Goal: Task Accomplishment & Management: Manage account settings

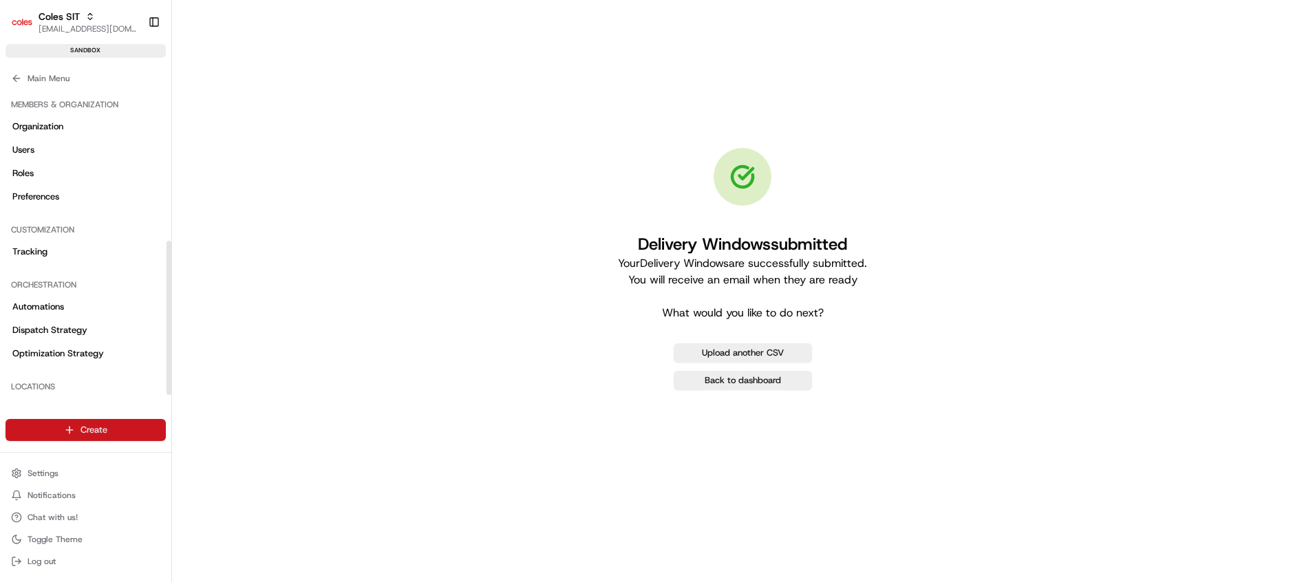
scroll to position [304, 0]
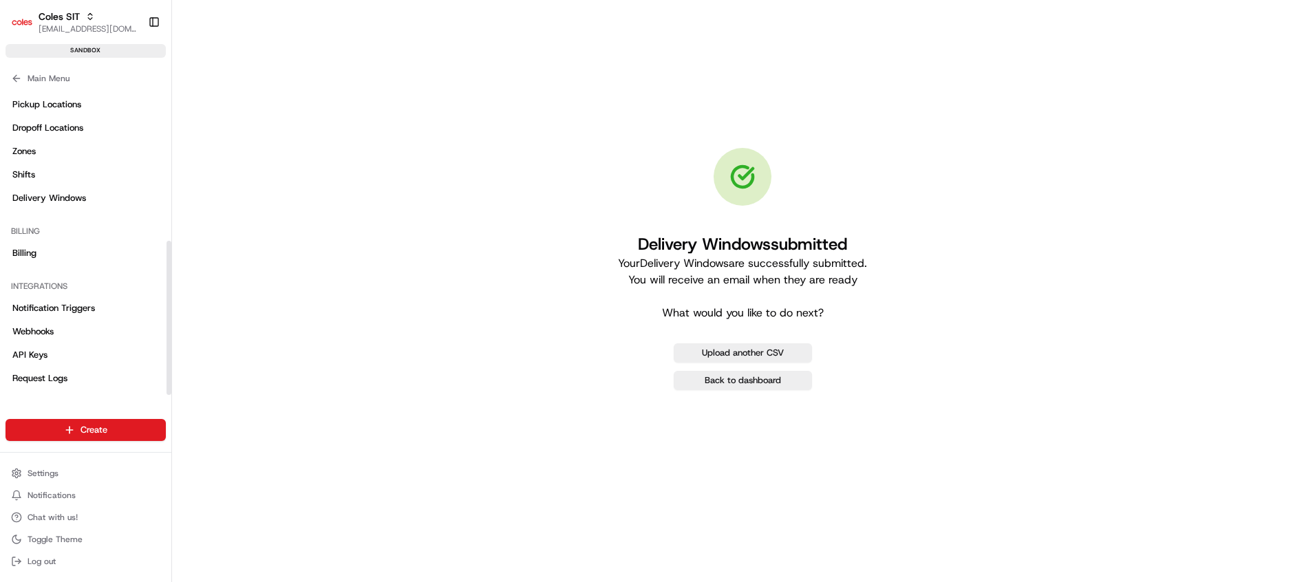
click at [100, 459] on div "Settings Notifications Chat with us! Toggle Theme Log out" at bounding box center [85, 517] width 171 height 118
drag, startPoint x: 95, startPoint y: 473, endPoint x: 85, endPoint y: 475, distance: 9.9
click at [85, 475] on button "Settings" at bounding box center [86, 473] width 160 height 19
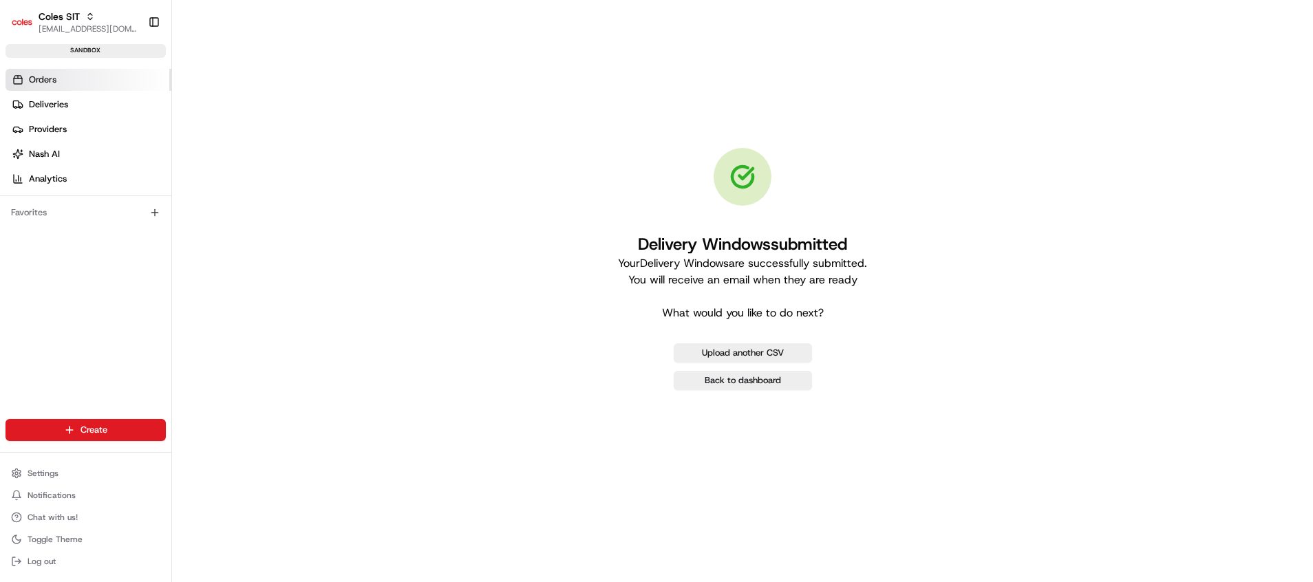
click at [39, 85] on span "Orders" at bounding box center [43, 80] width 28 height 12
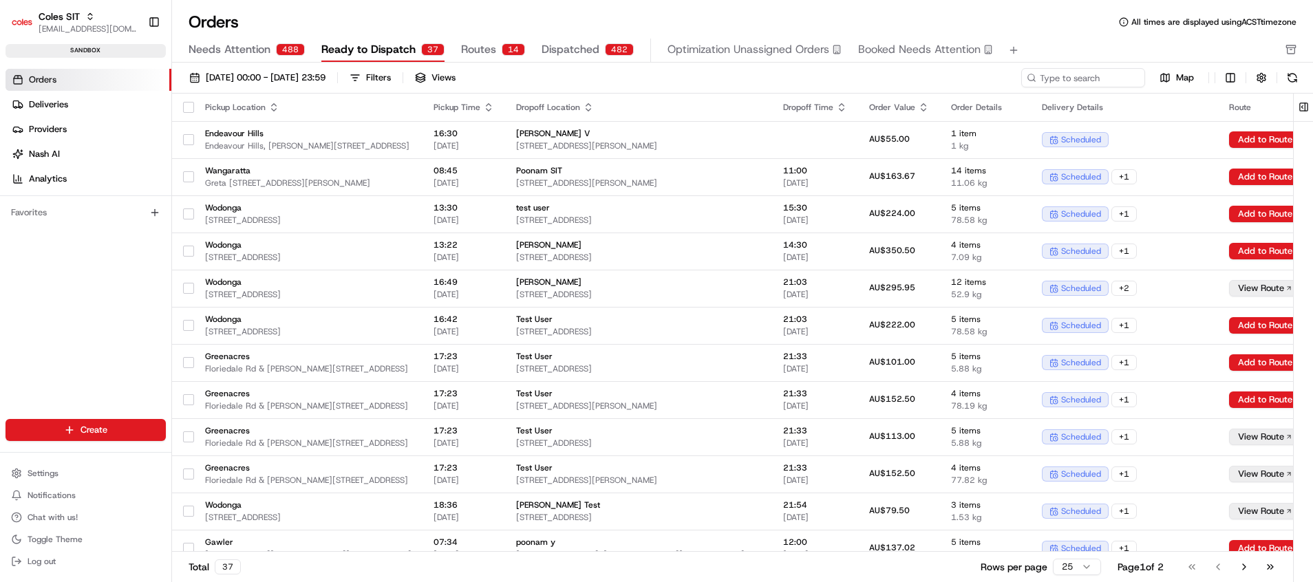
click at [341, 50] on span "Ready to Dispatch" at bounding box center [368, 49] width 94 height 17
click at [1085, 87] on input at bounding box center [1062, 77] width 165 height 19
paste input "216600255"
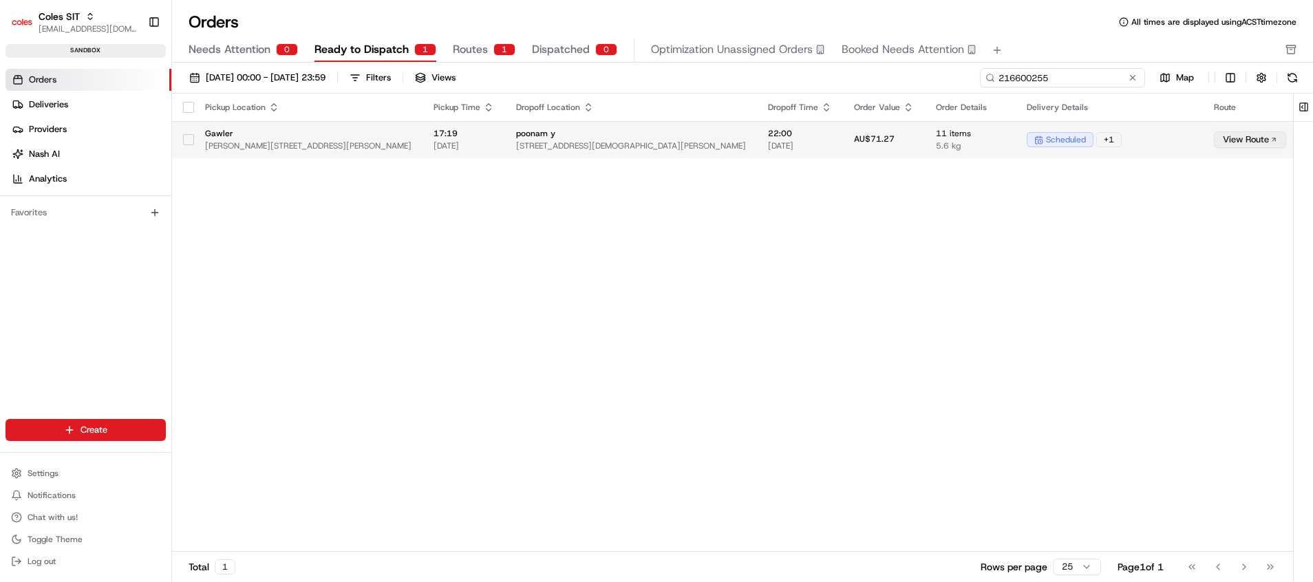
type input "216600255"
click at [1203, 129] on td "View Route" at bounding box center [1250, 139] width 94 height 37
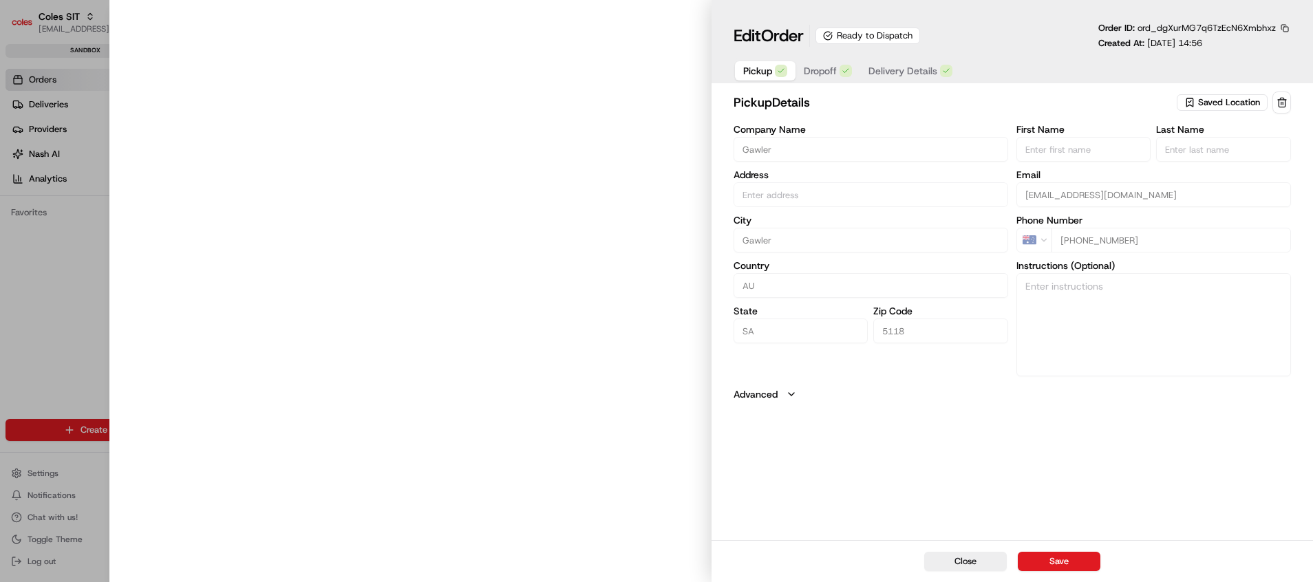
type input "[PERSON_NAME][STREET_ADDRESS][PERSON_NAME]"
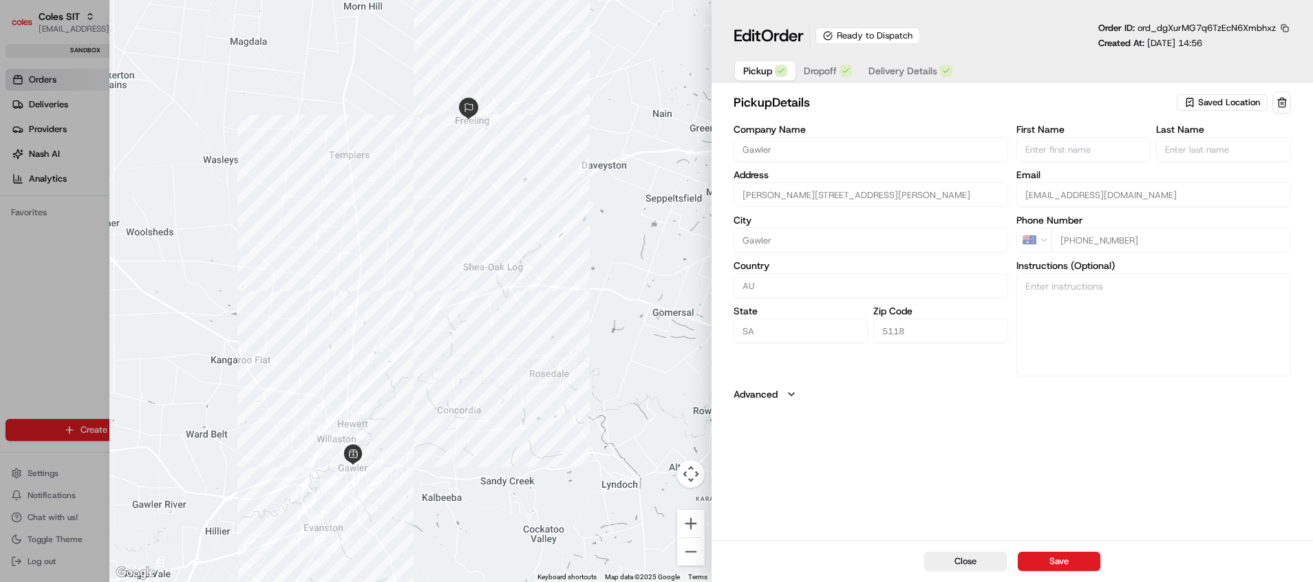
type input "+1"
click at [56, 285] on div at bounding box center [656, 291] width 1313 height 582
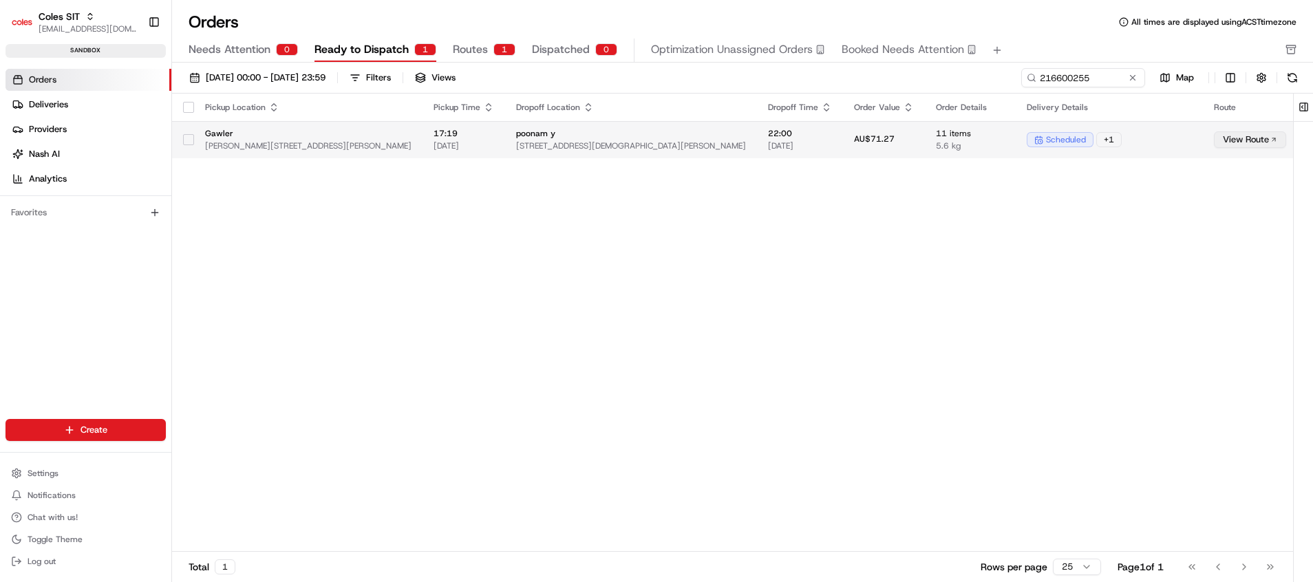
click at [1214, 138] on button "View Route" at bounding box center [1250, 139] width 72 height 17
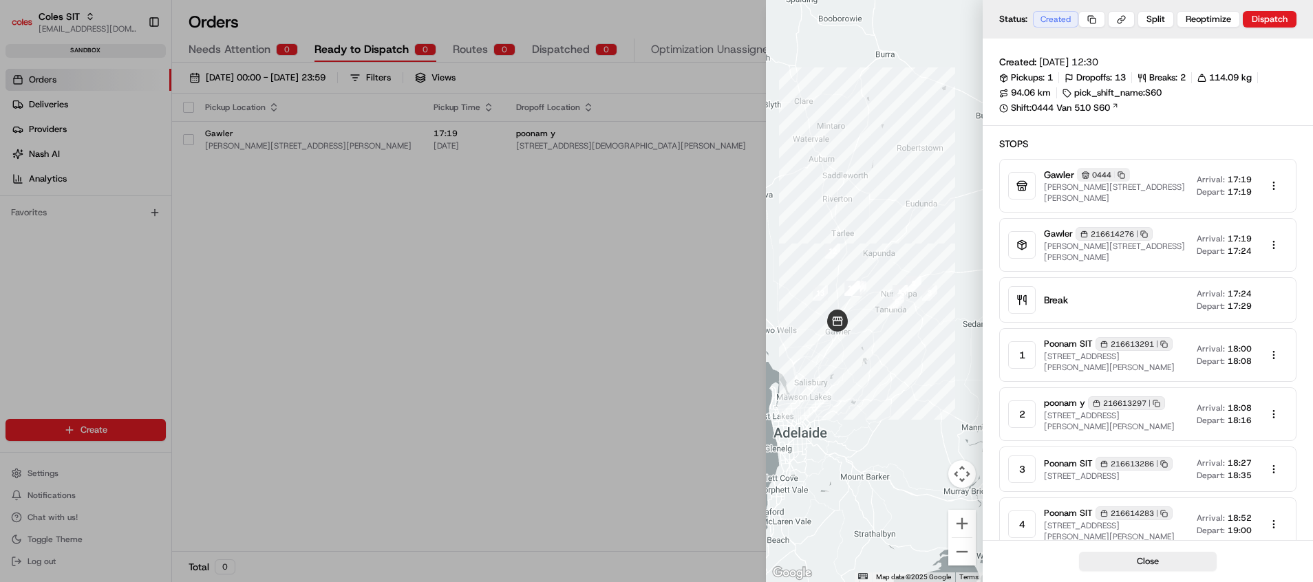
click at [643, 191] on div at bounding box center [656, 291] width 1313 height 582
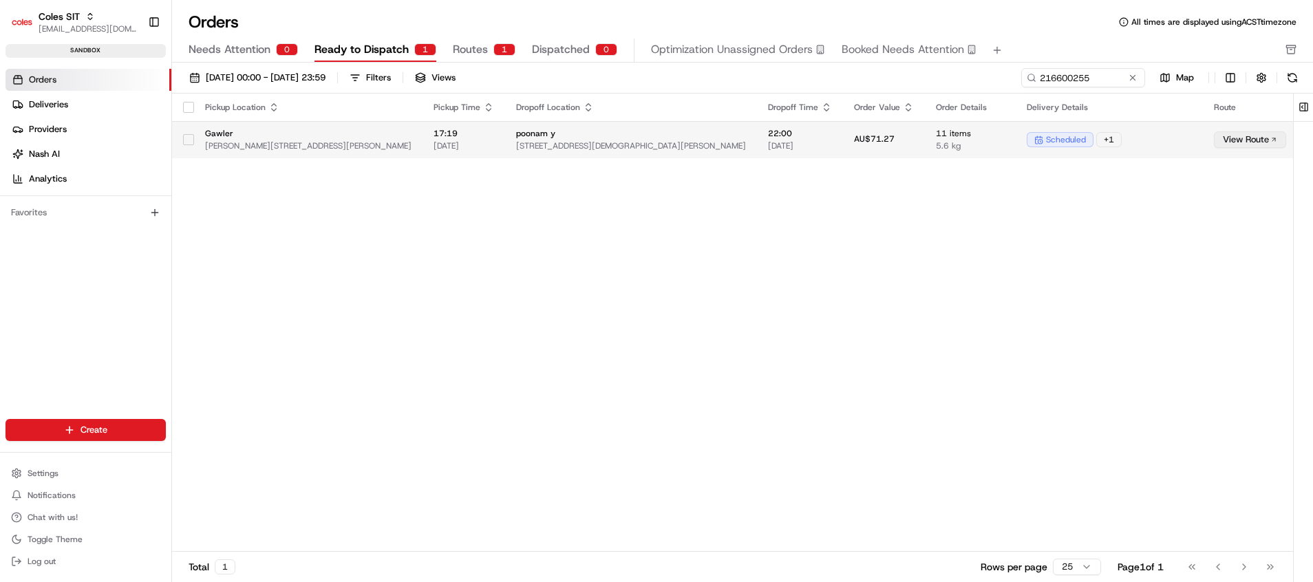
click at [480, 142] on td "17:19 [DATE]" at bounding box center [464, 139] width 83 height 37
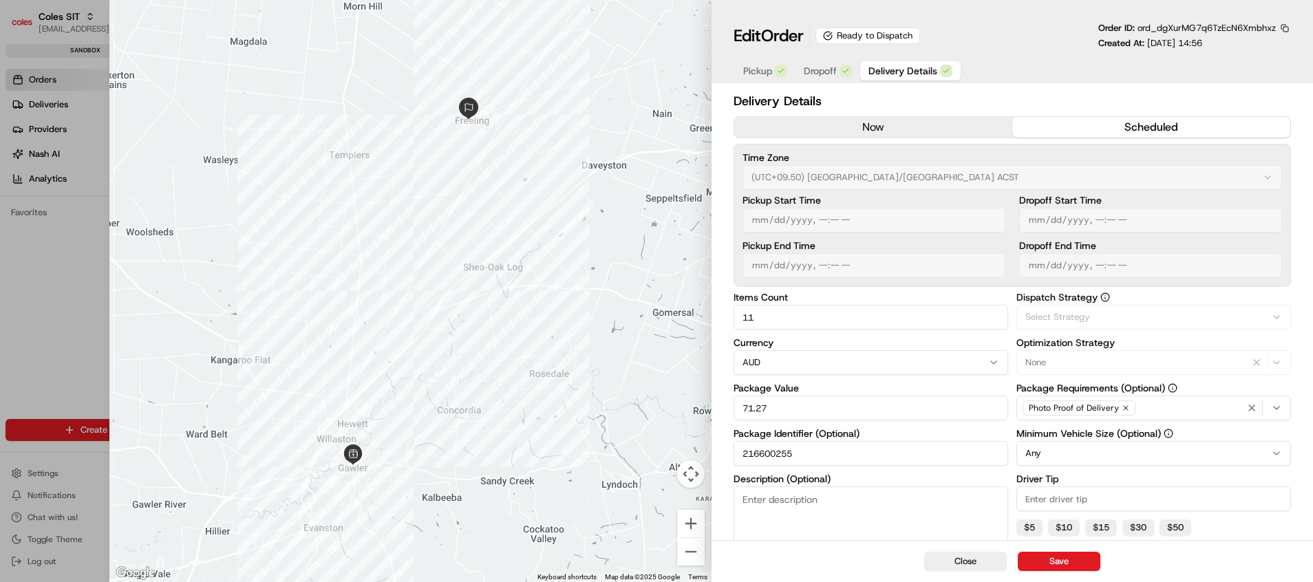
click at [915, 68] on span "Delivery Details" at bounding box center [903, 71] width 69 height 14
click at [626, 253] on div at bounding box center [410, 291] width 602 height 582
click at [81, 308] on div at bounding box center [656, 291] width 1313 height 582
type input "1"
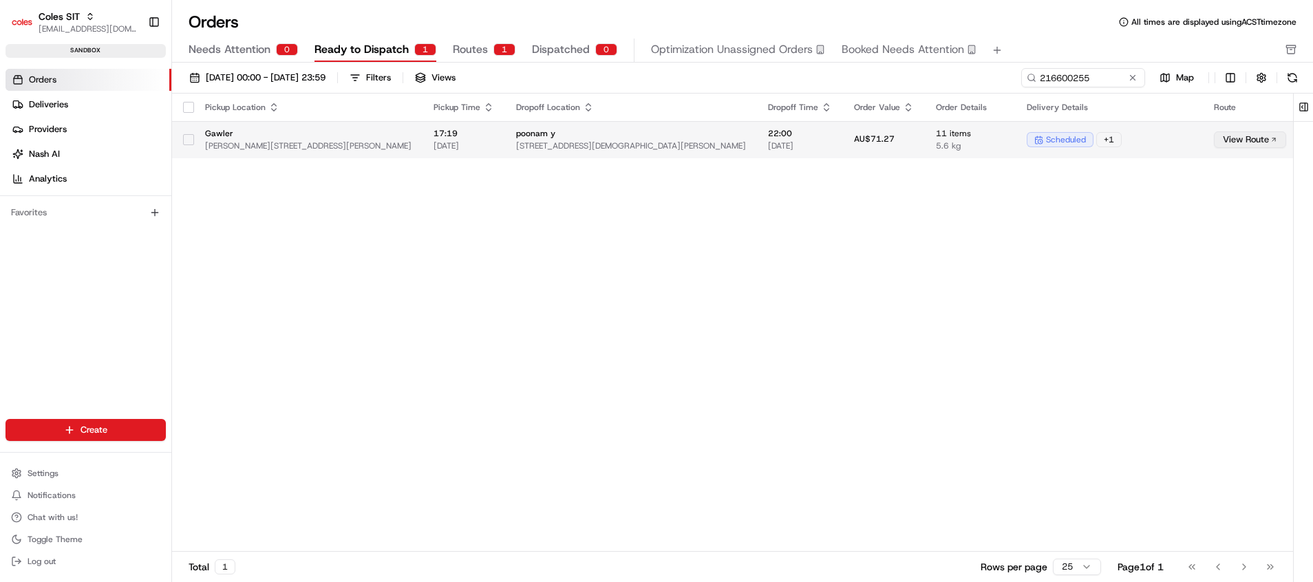
click at [1214, 140] on button "View Route" at bounding box center [1250, 139] width 72 height 17
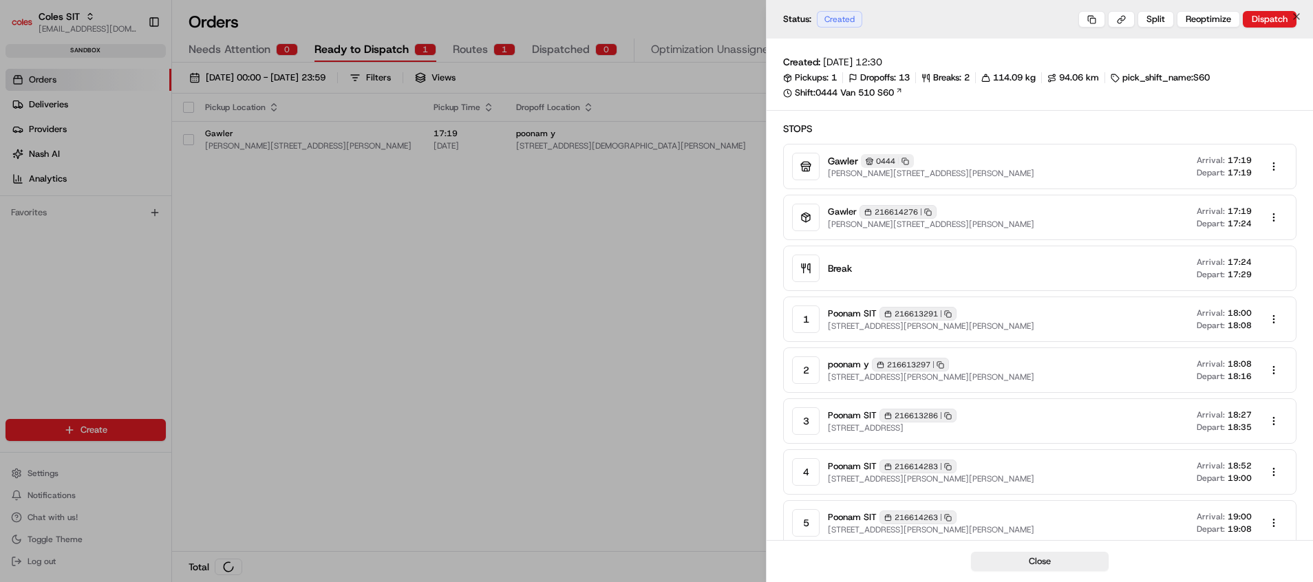
drag, startPoint x: 705, startPoint y: 235, endPoint x: 801, endPoint y: 169, distance: 116.3
click at [709, 234] on div at bounding box center [656, 291] width 1313 height 582
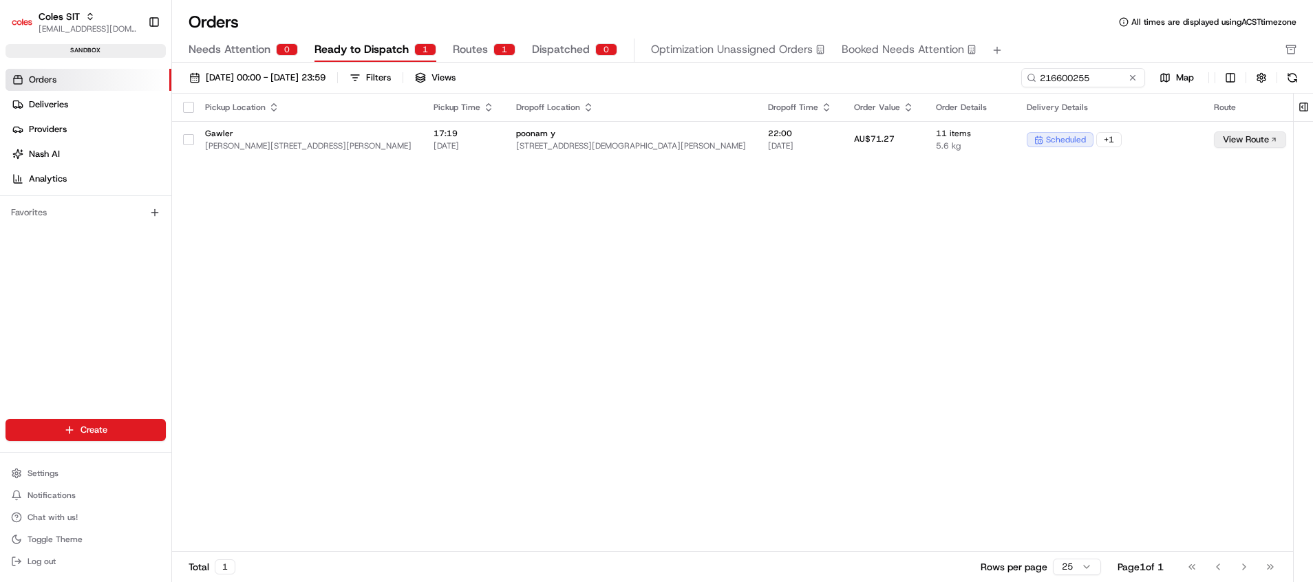
click at [473, 51] on span "Routes" at bounding box center [470, 49] width 35 height 17
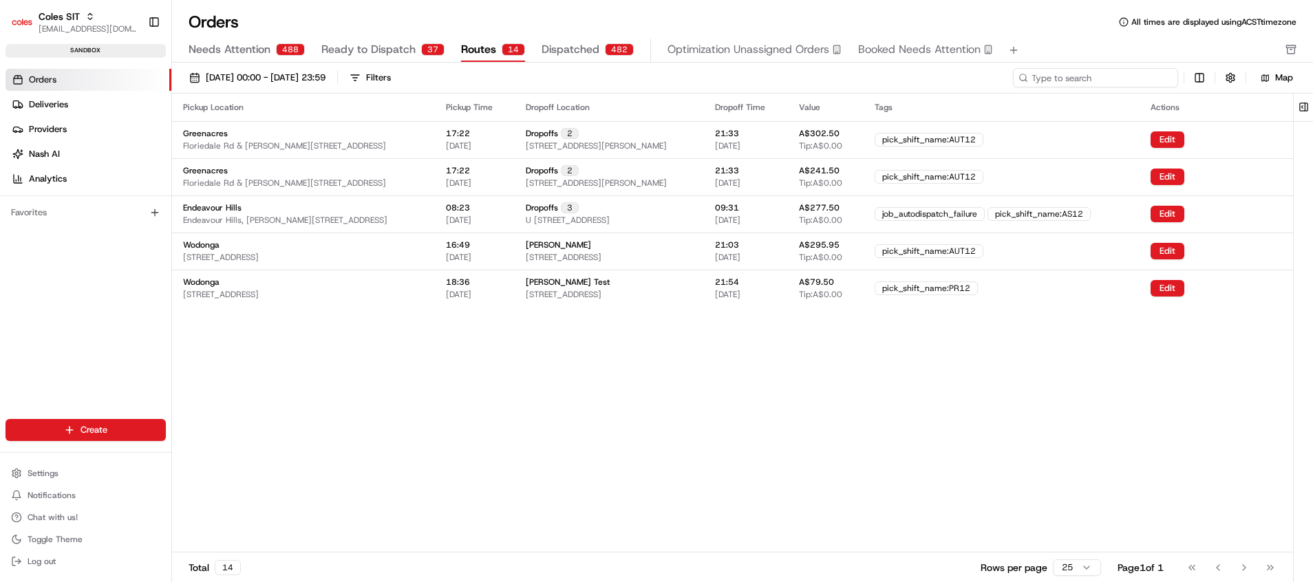
click at [1109, 70] on input at bounding box center [1095, 77] width 165 height 19
paste input "216600255"
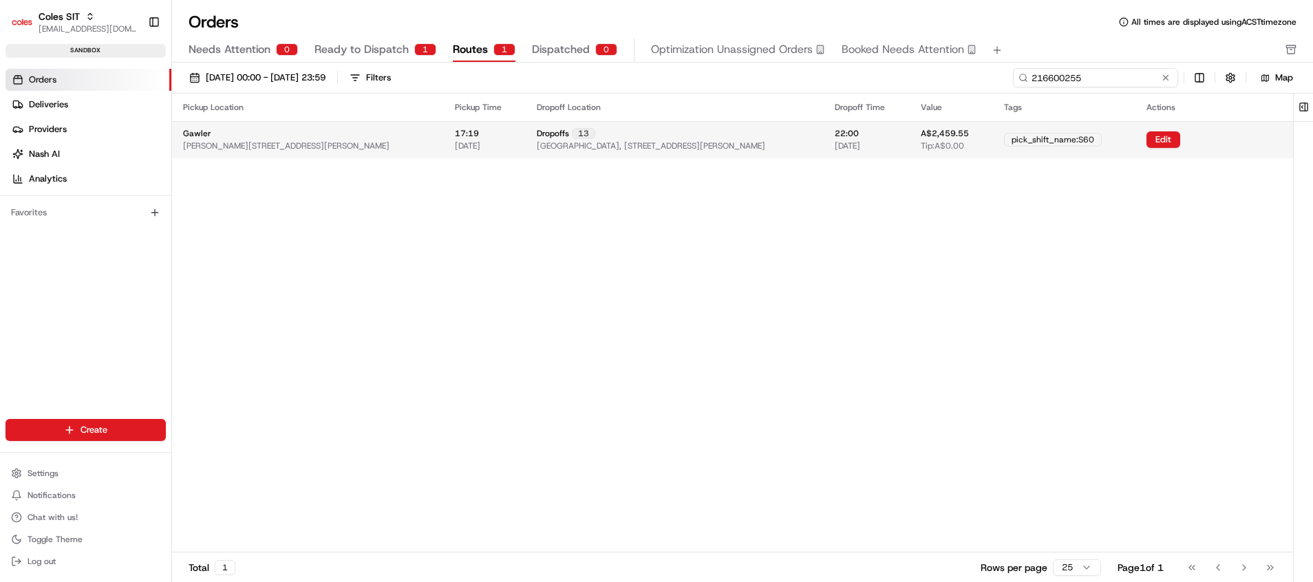
type input "216600255"
click at [579, 144] on span "[GEOGRAPHIC_DATA], [STREET_ADDRESS][PERSON_NAME]" at bounding box center [651, 145] width 228 height 11
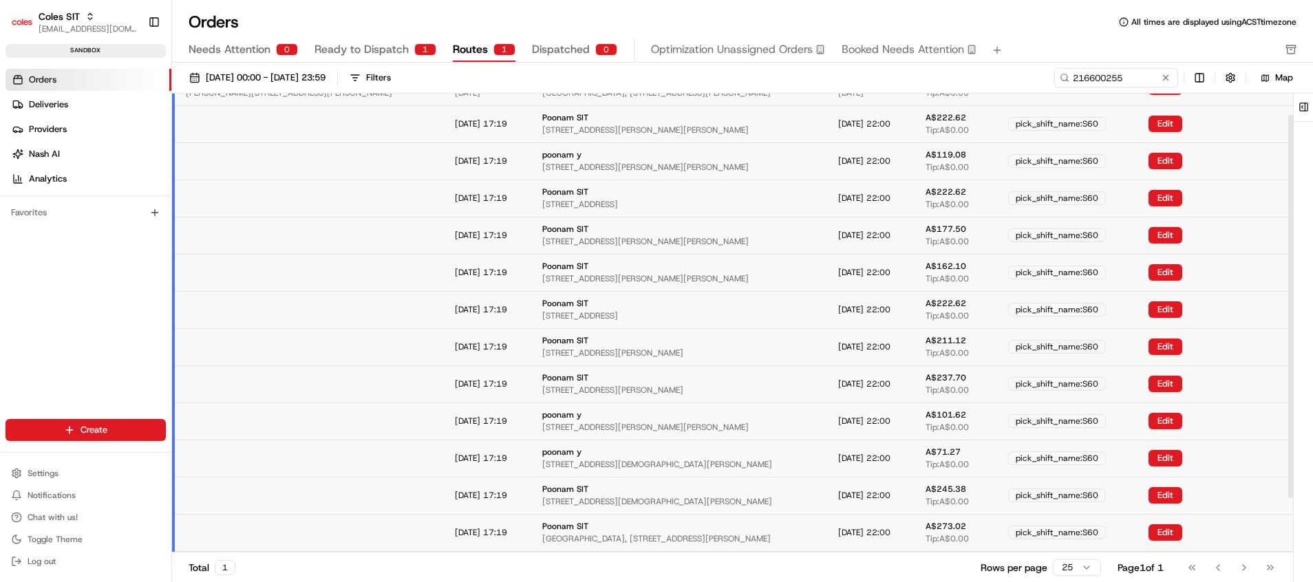
scroll to position [89, 0]
click at [1180, 125] on button "Edit" at bounding box center [1166, 124] width 34 height 17
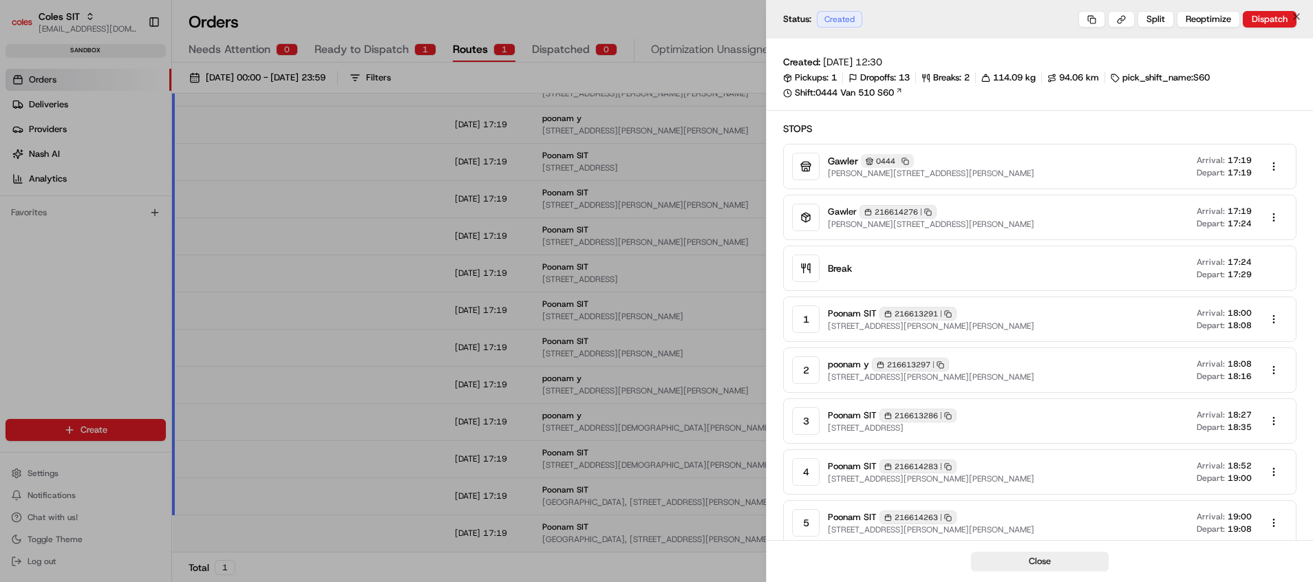
click at [226, 238] on div at bounding box center [656, 291] width 1313 height 582
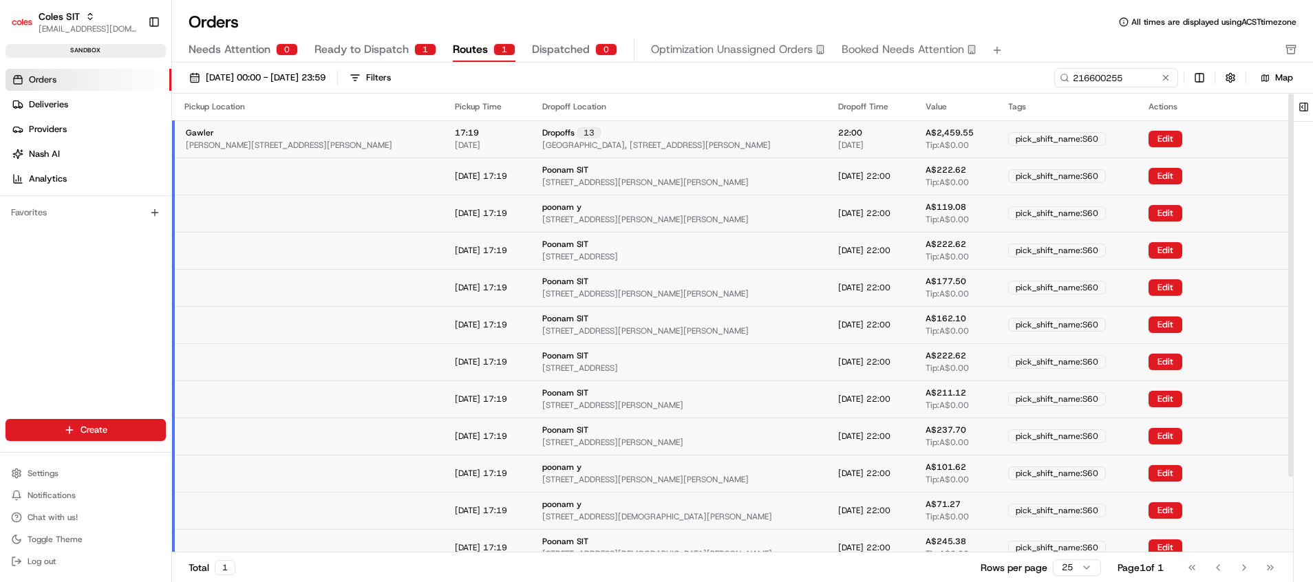
scroll to position [0, 0]
click at [373, 44] on span "Ready to Dispatch" at bounding box center [362, 49] width 94 height 17
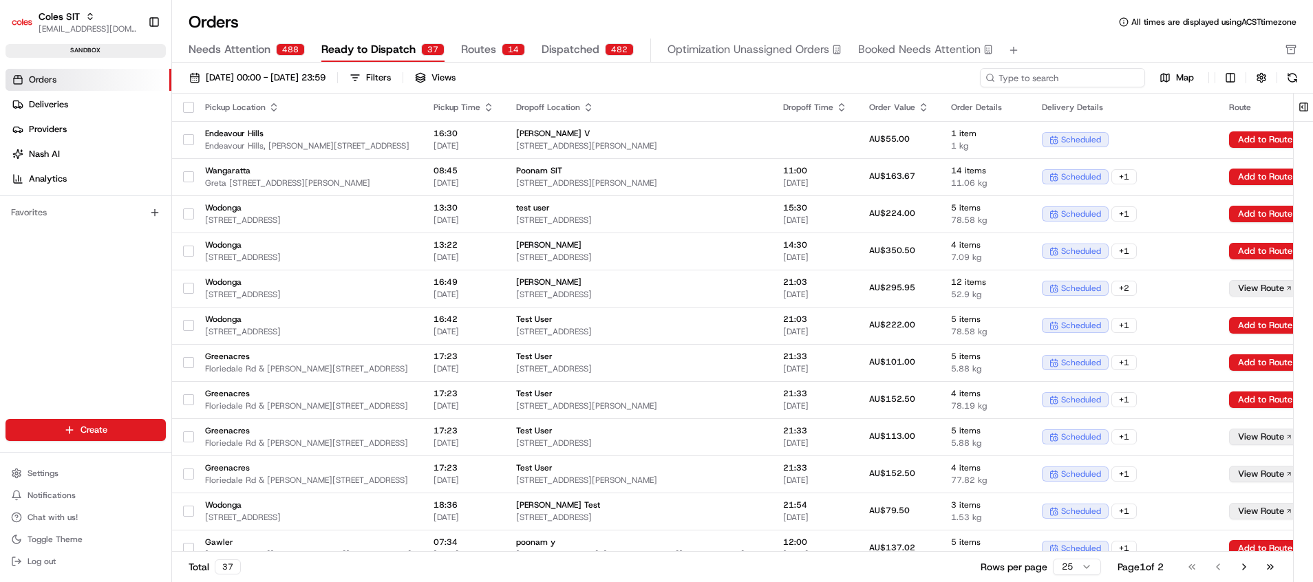
paste input "216600255"
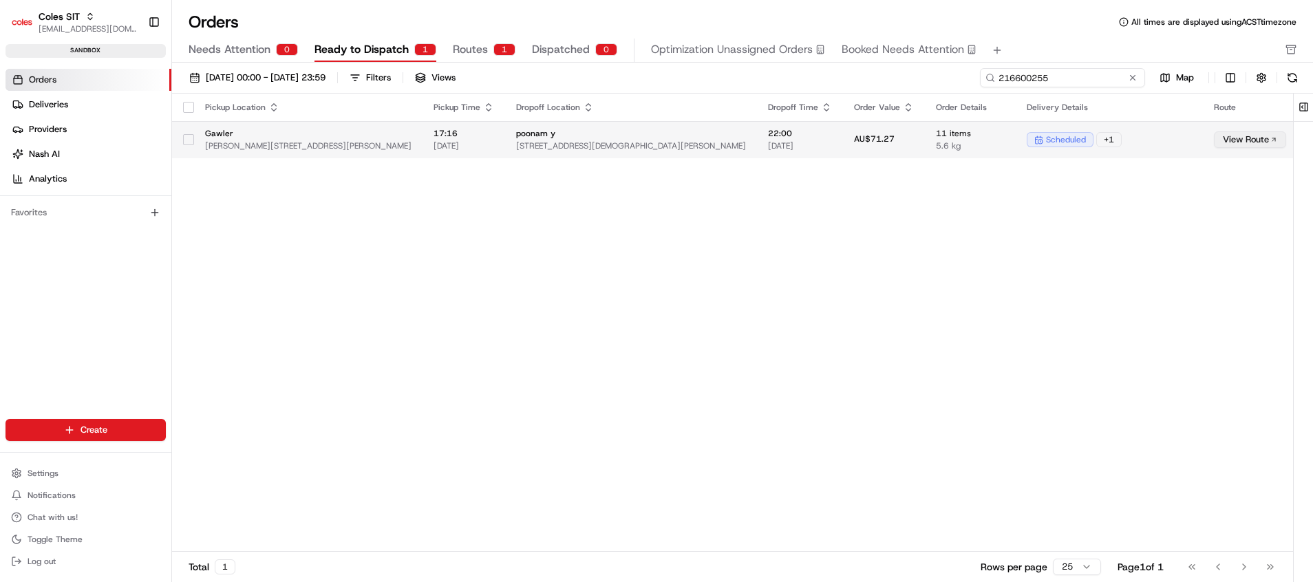
type input "216600255"
click at [1214, 138] on button "View Route" at bounding box center [1250, 139] width 72 height 17
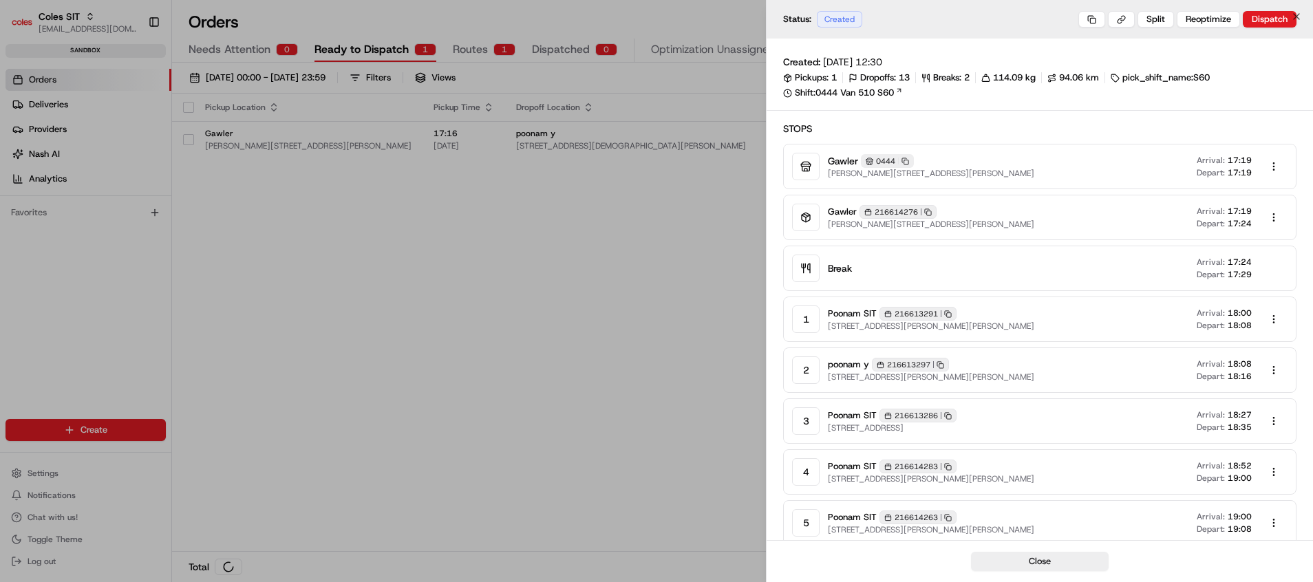
click at [577, 328] on div at bounding box center [656, 291] width 1313 height 582
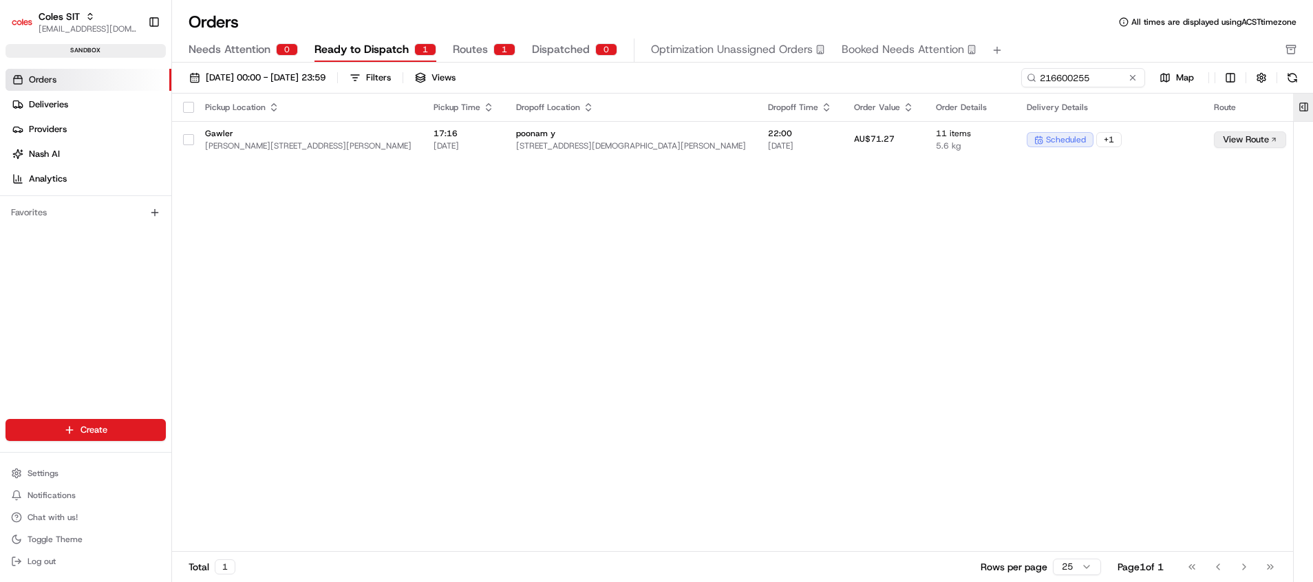
click at [1299, 105] on button at bounding box center [1303, 108] width 23 height 28
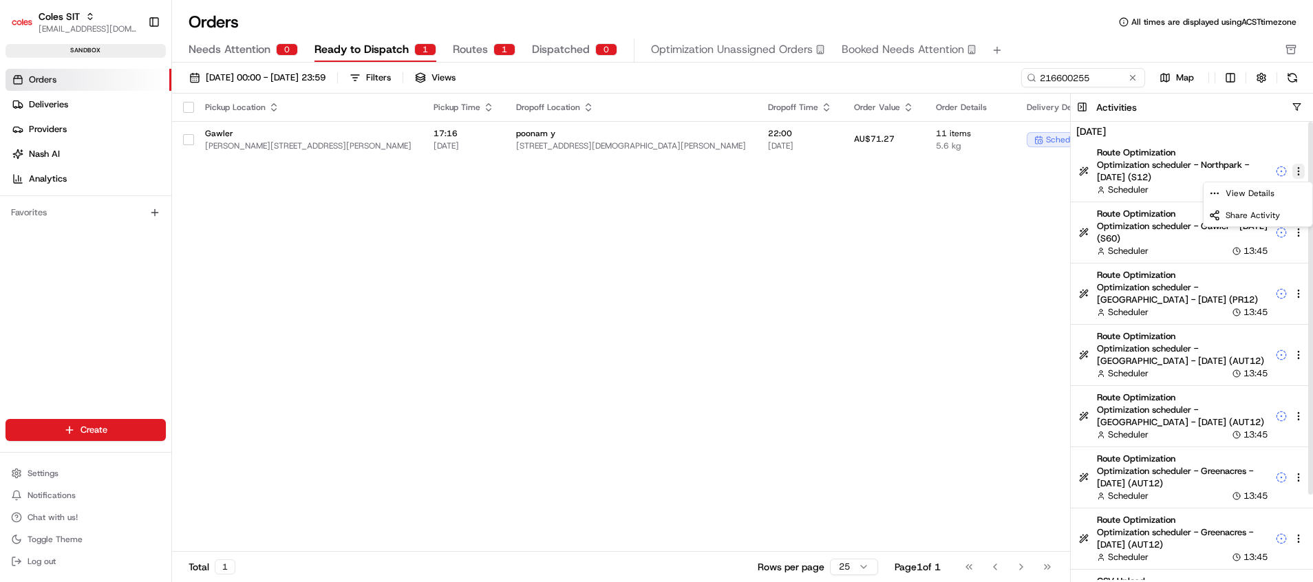
click at [1301, 170] on html "Coles SIT [EMAIL_ADDRESS][DOMAIN_NAME] Toggle Sidebar sandbox Orders Deliveries…" at bounding box center [656, 291] width 1313 height 582
click at [999, 275] on html "Coles SIT [EMAIL_ADDRESS][DOMAIN_NAME] Toggle Sidebar sandbox Orders Deliveries…" at bounding box center [656, 291] width 1313 height 582
click at [1296, 231] on html "Coles SIT [EMAIL_ADDRESS][DOMAIN_NAME] Toggle Sidebar sandbox Orders Deliveries…" at bounding box center [656, 291] width 1313 height 582
click at [1264, 269] on div "Share Activity" at bounding box center [1258, 277] width 109 height 22
click at [1298, 235] on html "Coles SIT [EMAIL_ADDRESS][DOMAIN_NAME] Toggle Sidebar sandbox Orders Deliveries…" at bounding box center [656, 291] width 1313 height 582
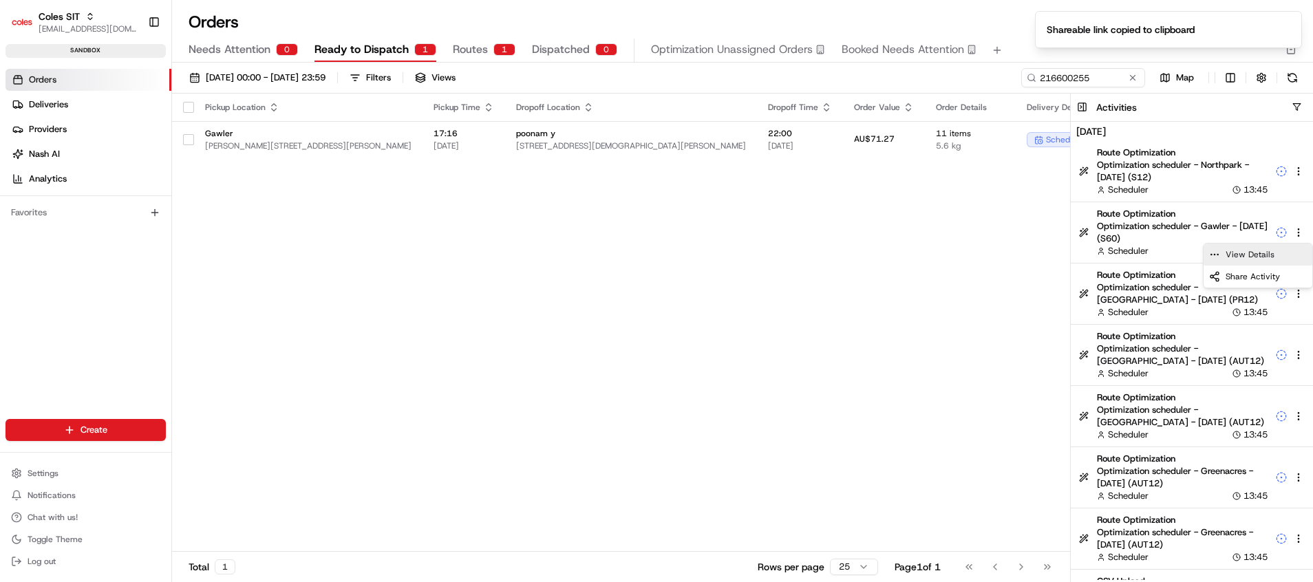
click at [1276, 255] on div "View Details" at bounding box center [1258, 255] width 109 height 22
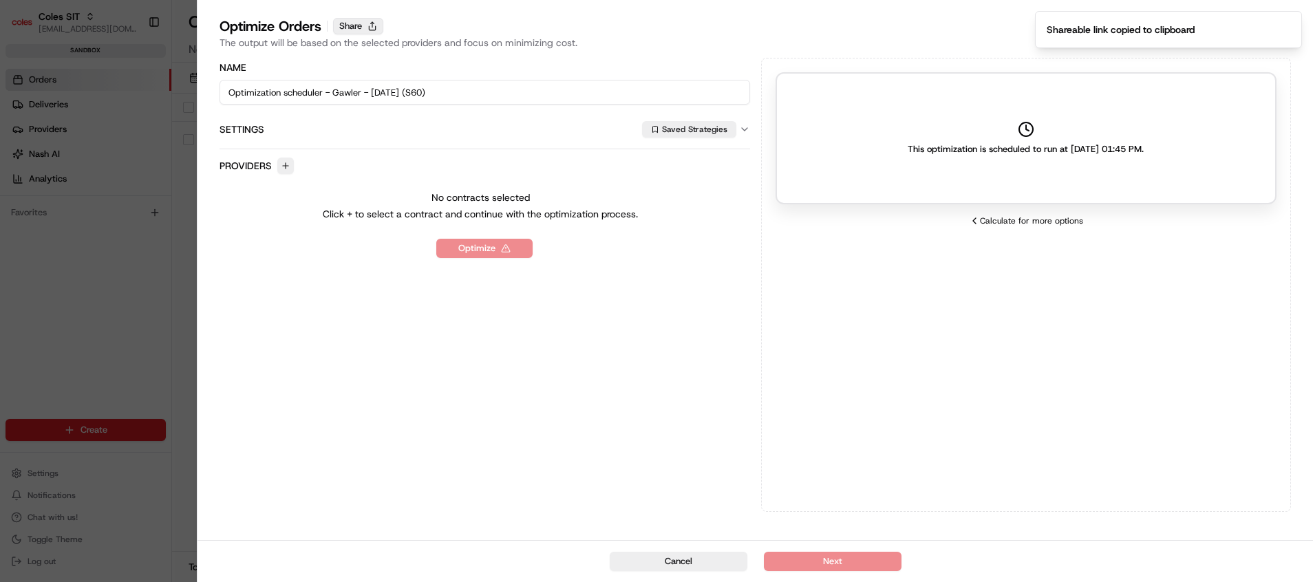
click at [363, 26] on button "Share" at bounding box center [358, 26] width 50 height 17
drag, startPoint x: 928, startPoint y: 328, endPoint x: 941, endPoint y: 321, distance: 14.8
click at [937, 326] on div "This optimization is scheduled to run at [DATE] 01:45 PM. Calculate for more op…" at bounding box center [1026, 285] width 530 height 454
click at [671, 125] on button "Saved Strategies" at bounding box center [689, 129] width 94 height 17
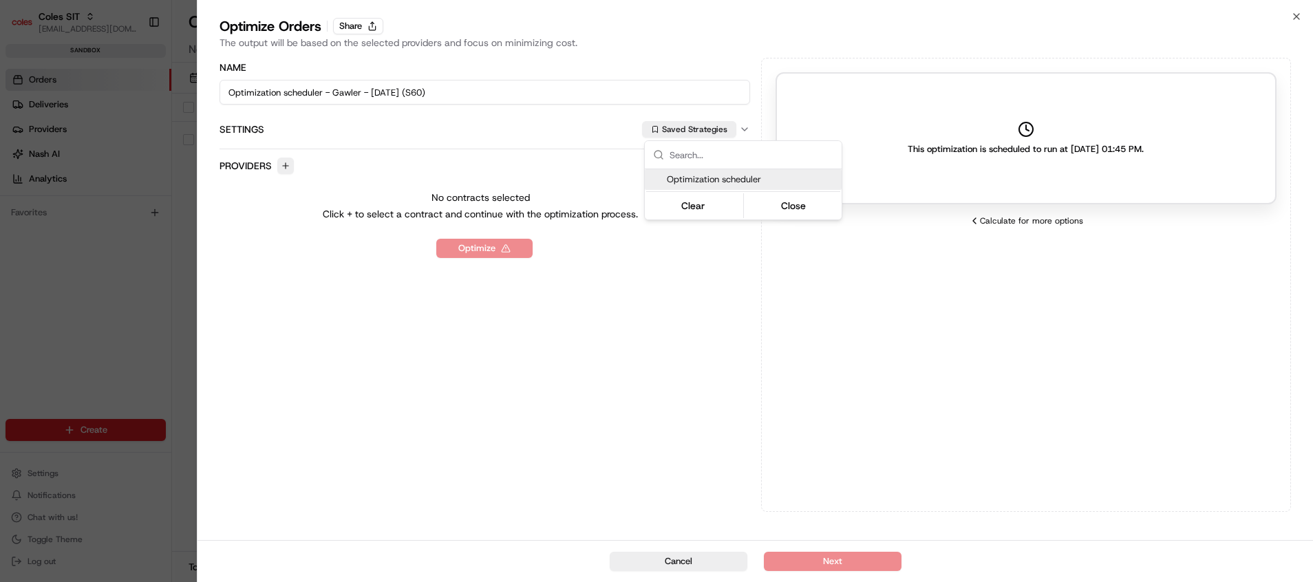
click at [372, 24] on body "Coles SIT [EMAIL_ADDRESS][DOMAIN_NAME] Toggle Sidebar sandbox Orders Deliveries…" at bounding box center [656, 291] width 1313 height 582
click at [371, 24] on button "Share" at bounding box center [358, 26] width 50 height 17
click at [165, 164] on div at bounding box center [656, 291] width 1313 height 582
click at [165, 162] on div at bounding box center [656, 291] width 1313 height 582
click at [724, 562] on button "Cancel" at bounding box center [679, 561] width 138 height 19
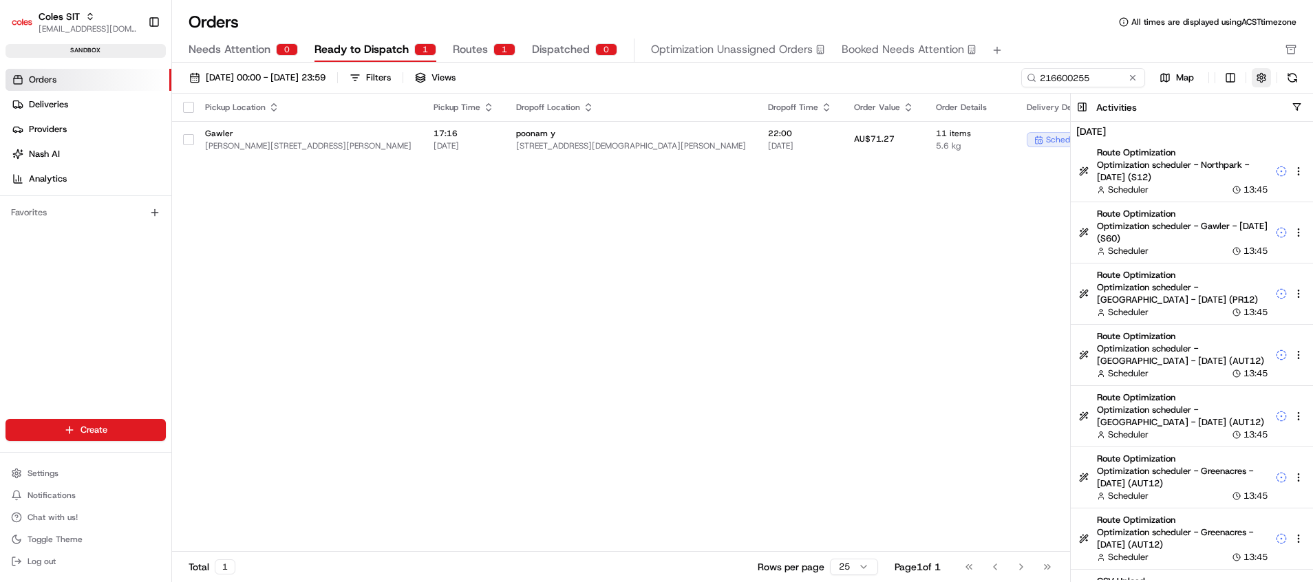
click at [1262, 72] on button "button" at bounding box center [1261, 77] width 19 height 19
click at [937, 325] on div "Pickup Location Pickup Time Dropoff Location Dropoff Time Order Value Order Det…" at bounding box center [812, 323] width 1281 height 458
click at [1046, 137] on span "scheduled" at bounding box center [1066, 139] width 40 height 11
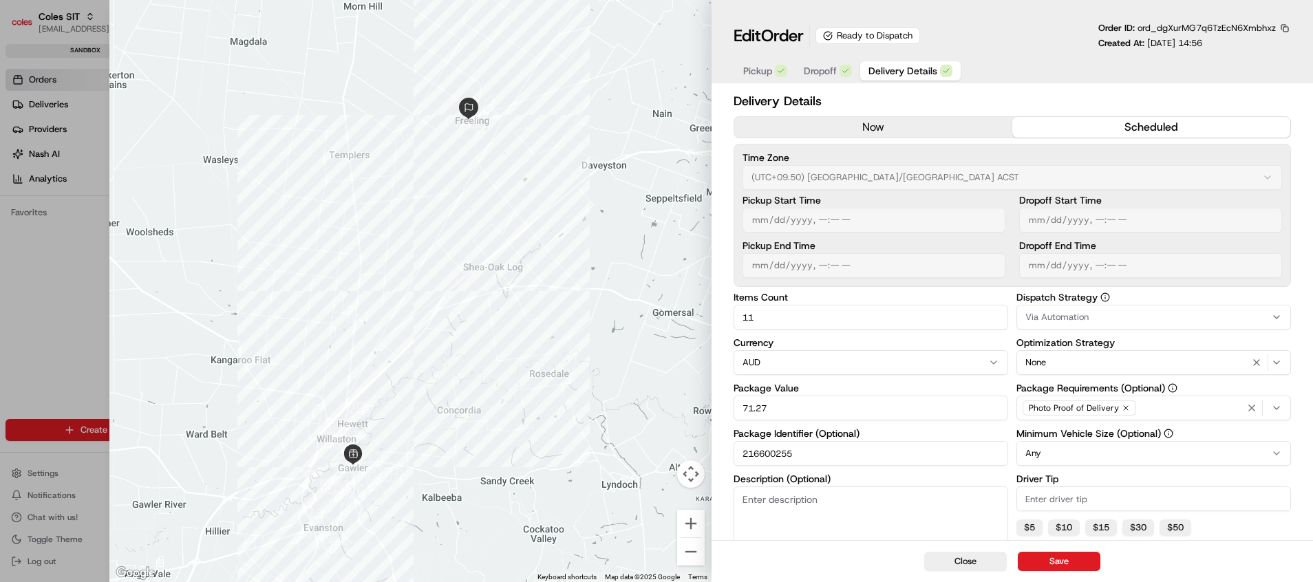
click at [21, 286] on div at bounding box center [656, 291] width 1313 height 582
type input "1"
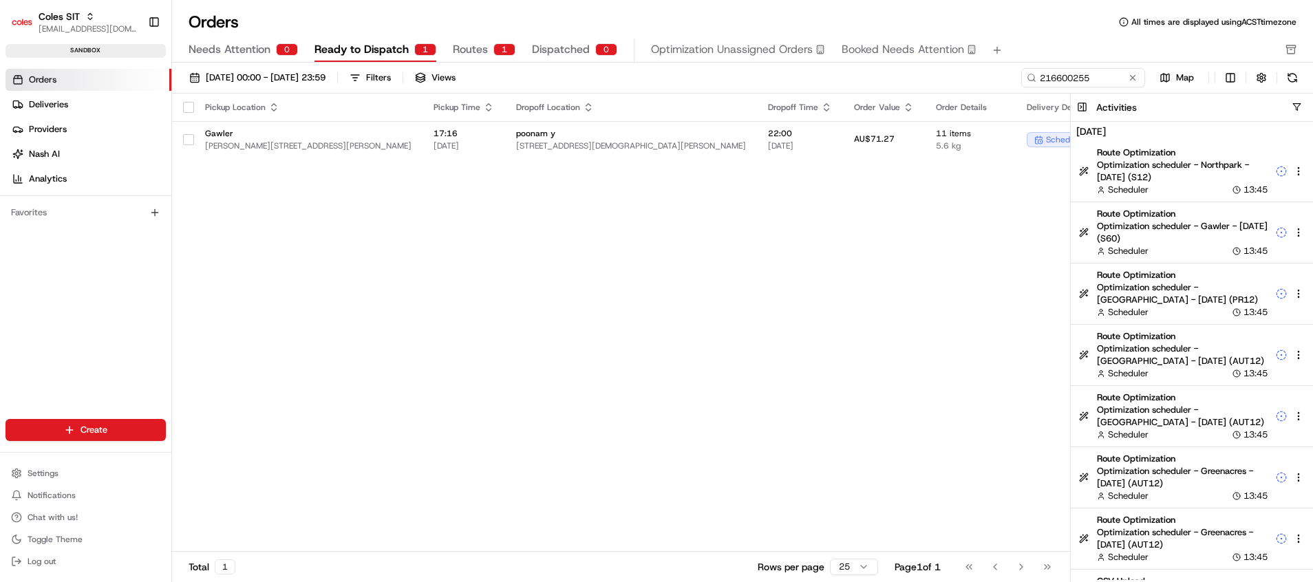
click at [470, 39] on button "Routes 1" at bounding box center [484, 50] width 63 height 23
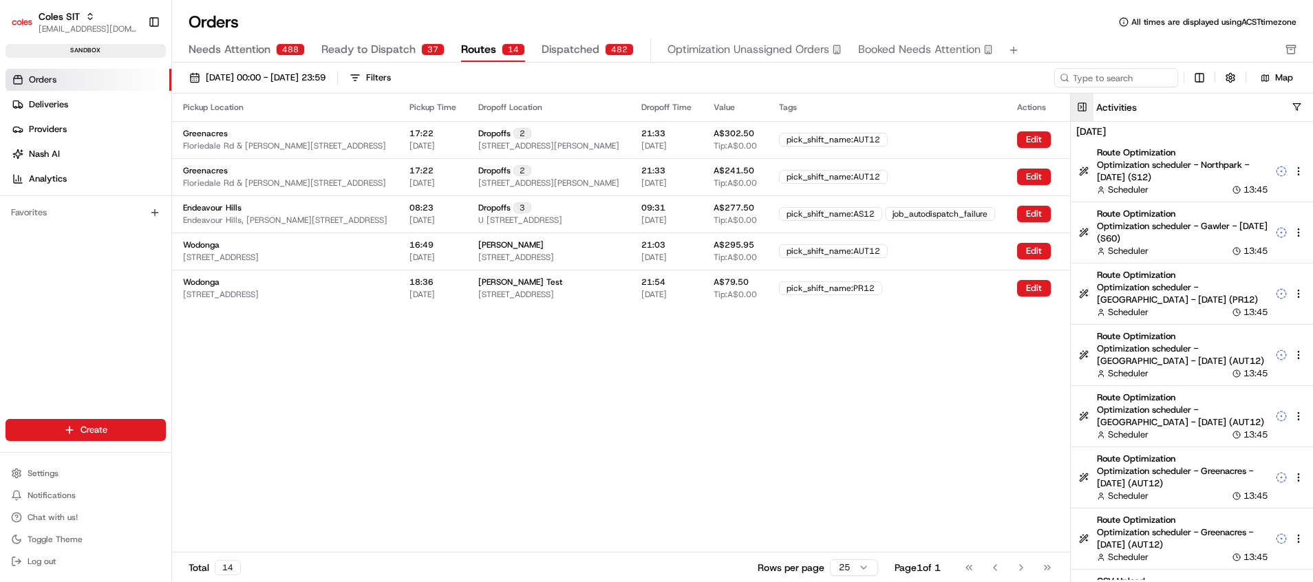
click at [1076, 107] on button at bounding box center [1082, 108] width 23 height 28
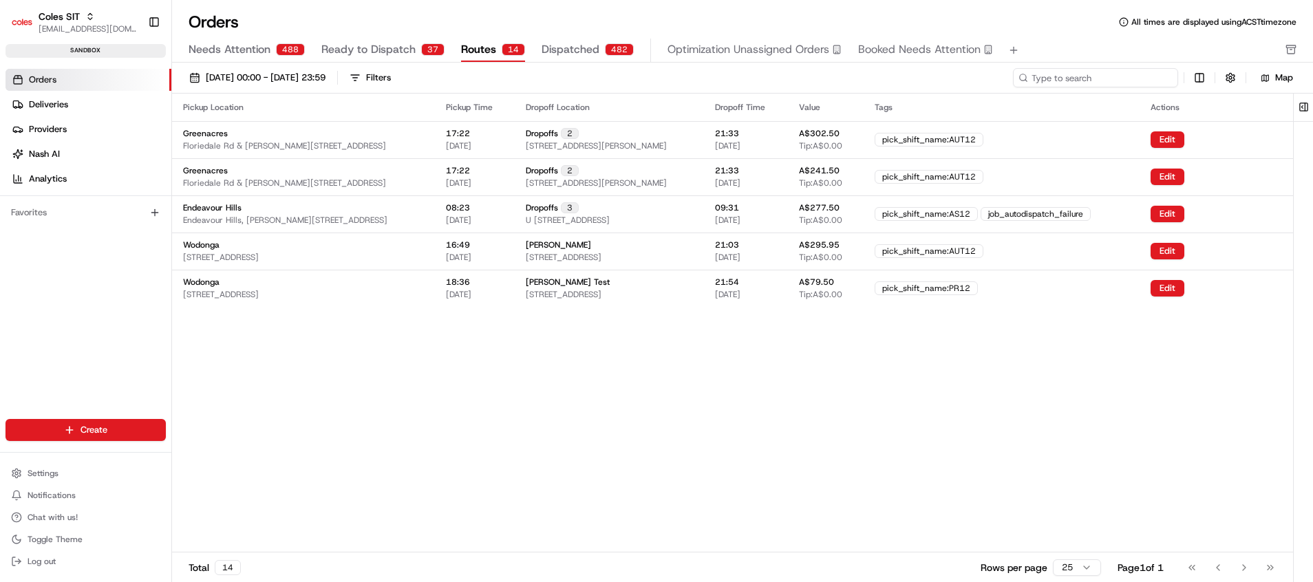
click at [1088, 82] on input at bounding box center [1095, 77] width 165 height 19
paste input "[URL][DOMAIN_NAME]"
type input "[URL][DOMAIN_NAME]"
click at [1075, 72] on input at bounding box center [1095, 77] width 165 height 19
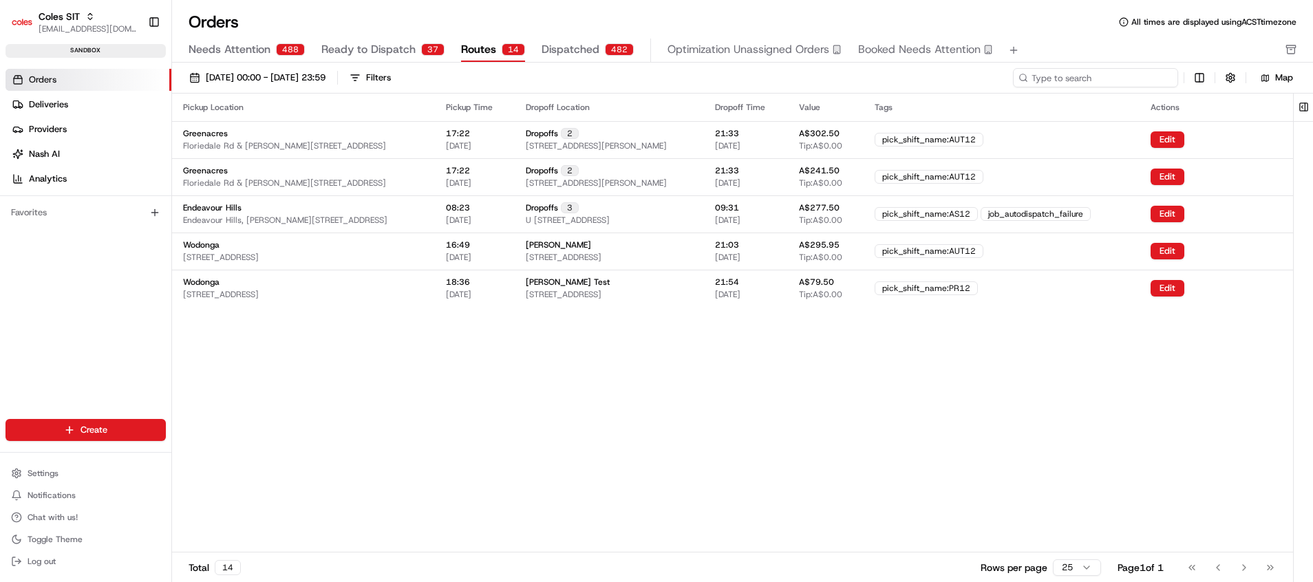
click at [1075, 72] on input at bounding box center [1095, 77] width 165 height 19
paste input "216613291"
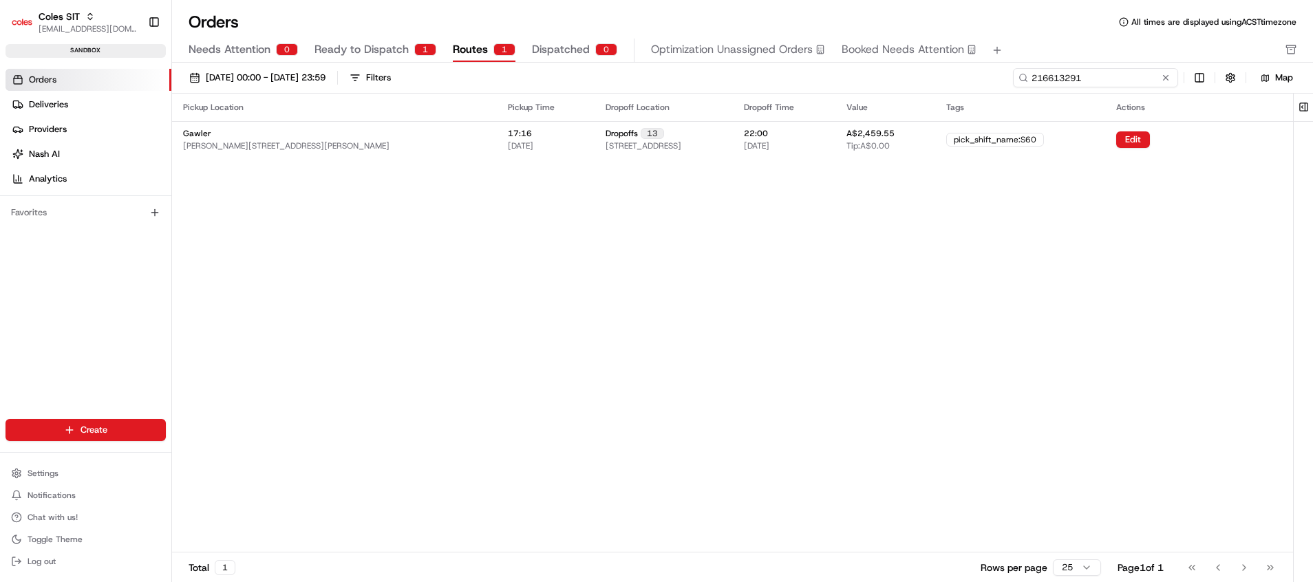
type input "216613291"
click at [899, 356] on div "Pickup Location Pickup Time Dropoff Location Dropoff Time Value Tags Actions Ga…" at bounding box center [732, 323] width 1121 height 458
click at [1225, 74] on button "button" at bounding box center [1230, 77] width 19 height 19
click at [1223, 251] on div "Pickup Location Pickup Time Dropoff Location Dropoff Time Value Tags Actions Ga…" at bounding box center [732, 323] width 1121 height 458
click at [1193, 77] on html "Coles SIT [EMAIL_ADDRESS][DOMAIN_NAME] Toggle Sidebar sandbox Orders Deliveries…" at bounding box center [656, 291] width 1313 height 582
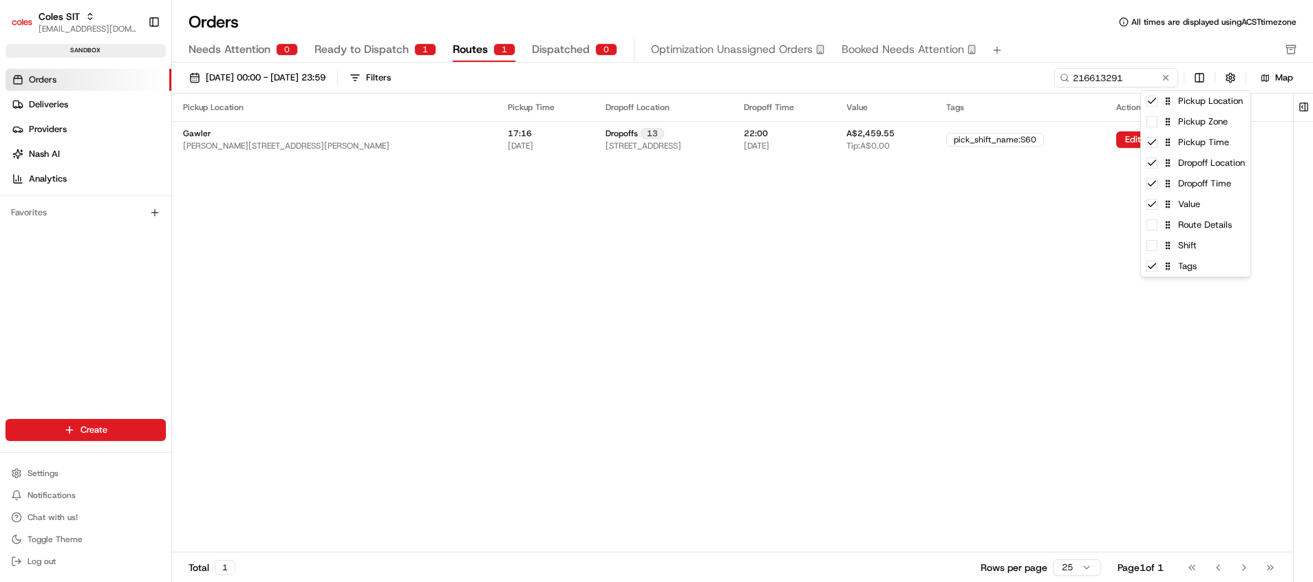
click at [431, 478] on html "Coles SIT [EMAIL_ADDRESS][DOMAIN_NAME] Toggle Sidebar sandbox Orders Deliveries…" at bounding box center [656, 291] width 1313 height 582
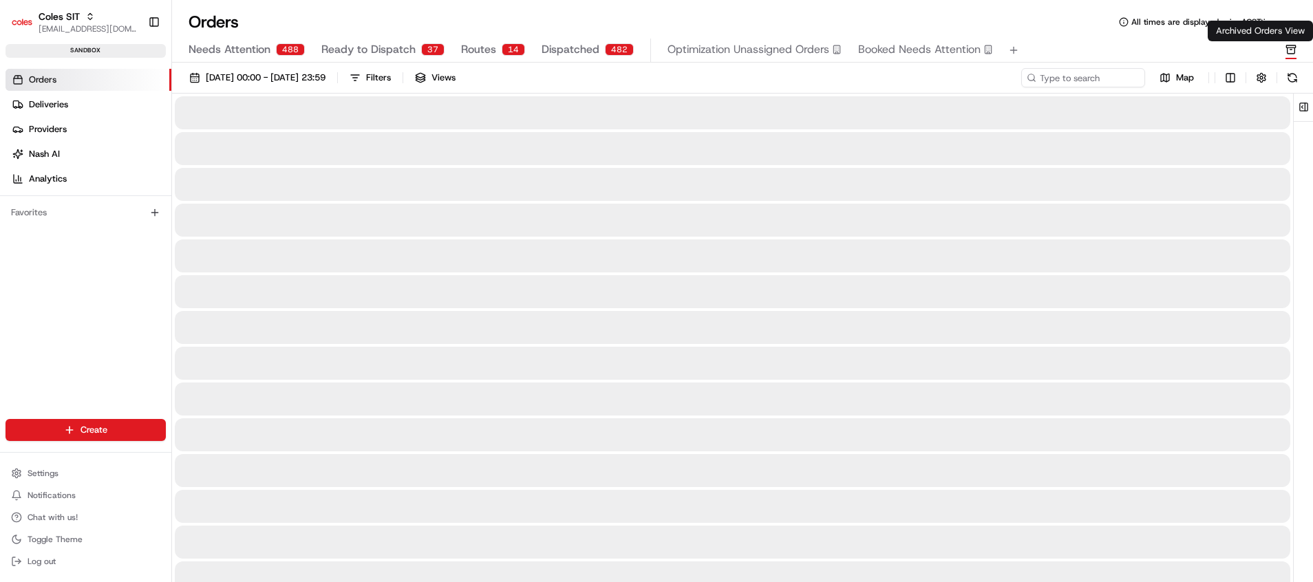
click at [1288, 45] on icon "button" at bounding box center [1291, 49] width 11 height 11
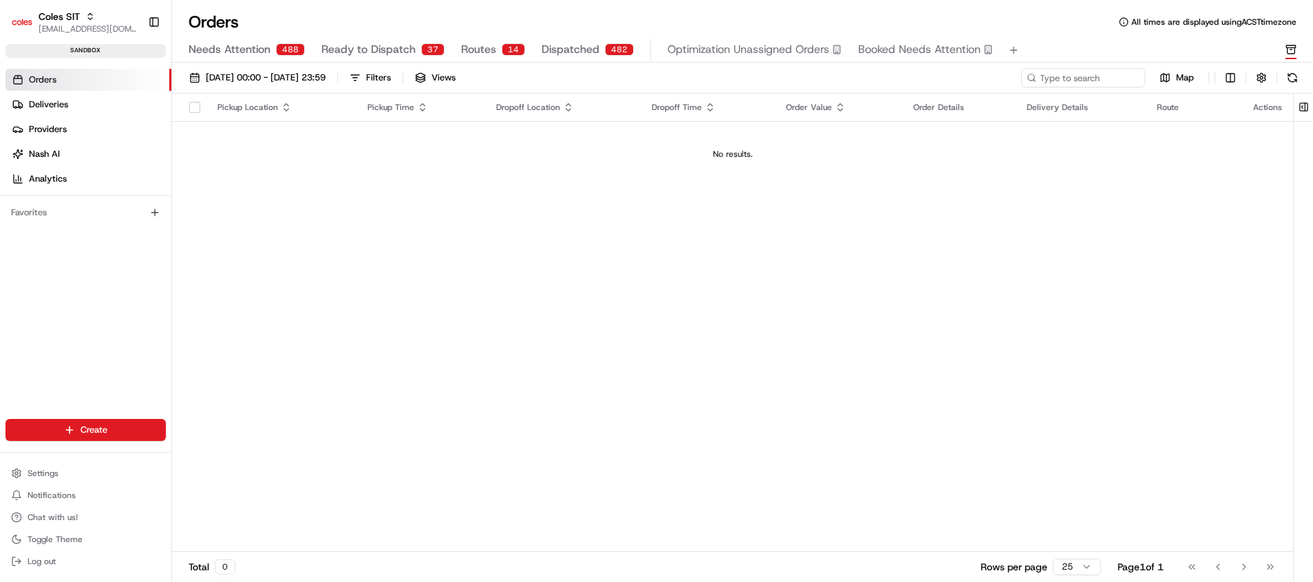
click at [1288, 45] on icon "button" at bounding box center [1291, 49] width 11 height 11
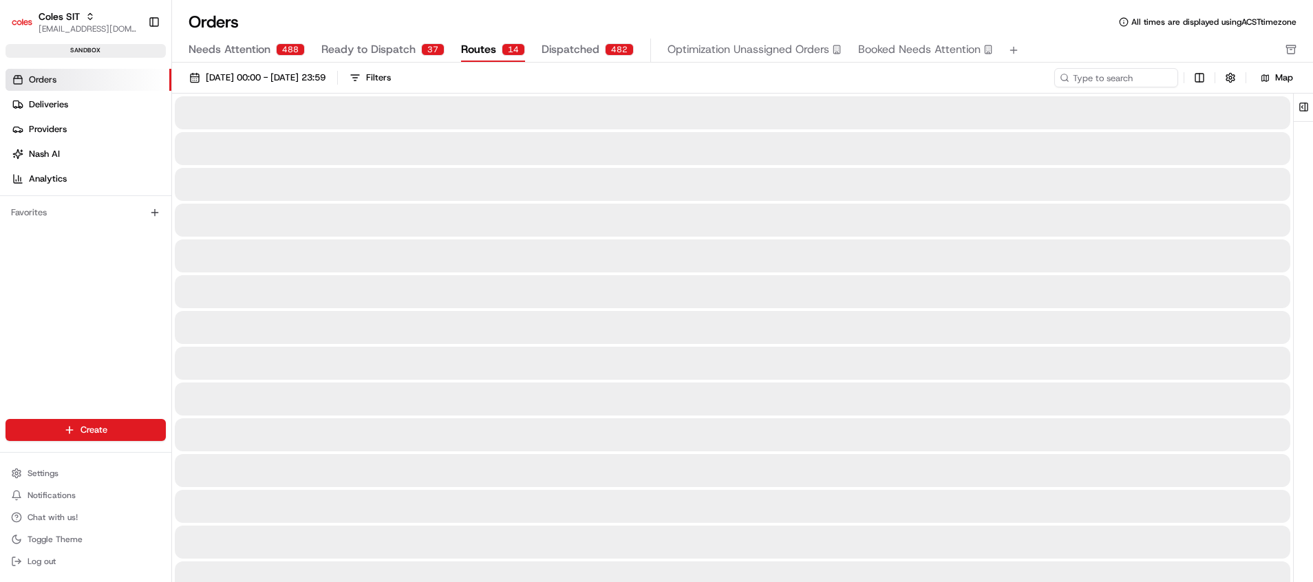
click at [478, 52] on span "Routes" at bounding box center [478, 49] width 35 height 17
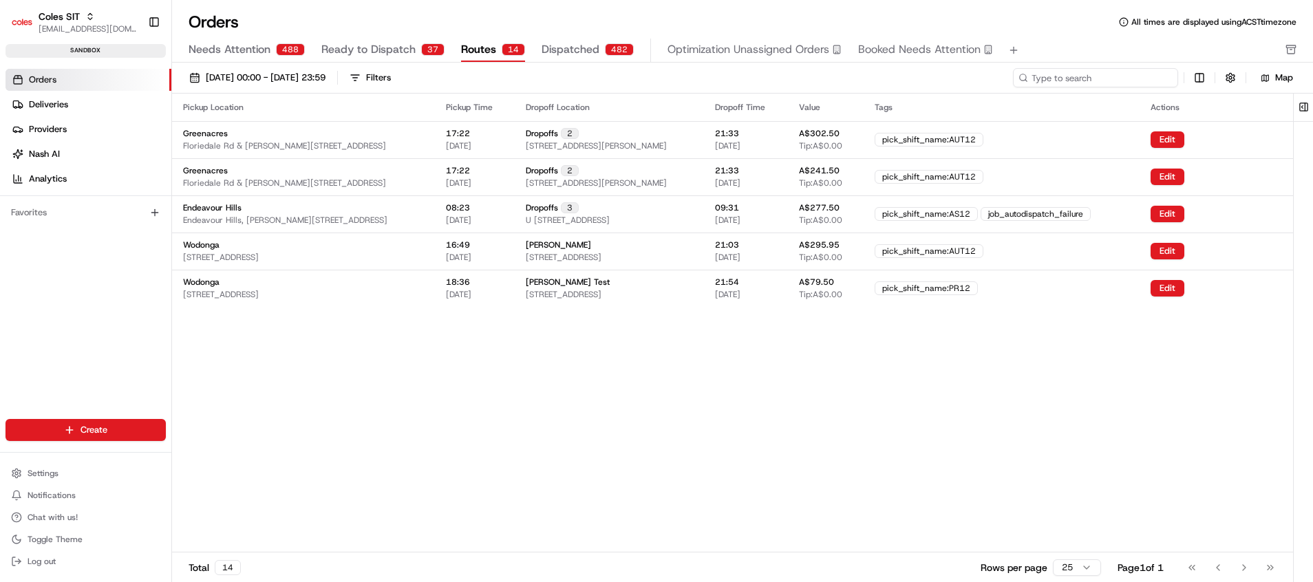
click at [1087, 72] on input at bounding box center [1095, 77] width 165 height 19
paste input "216613291"
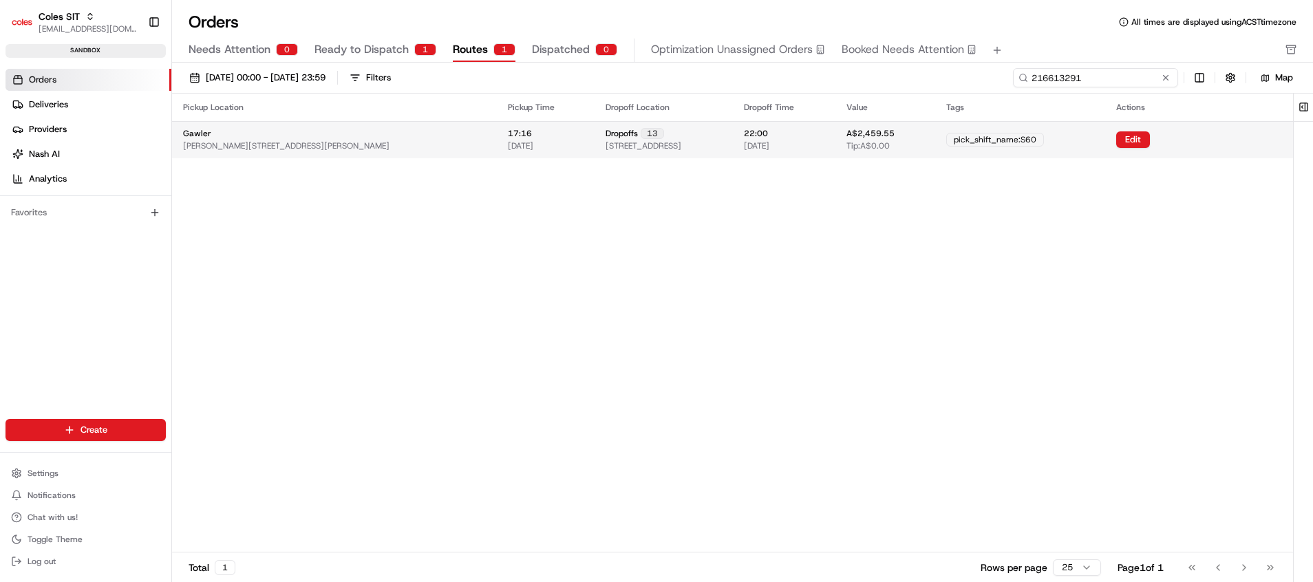
type input "216613291"
click at [643, 133] on div "Dropoffs 13 [STREET_ADDRESS]" at bounding box center [664, 139] width 117 height 23
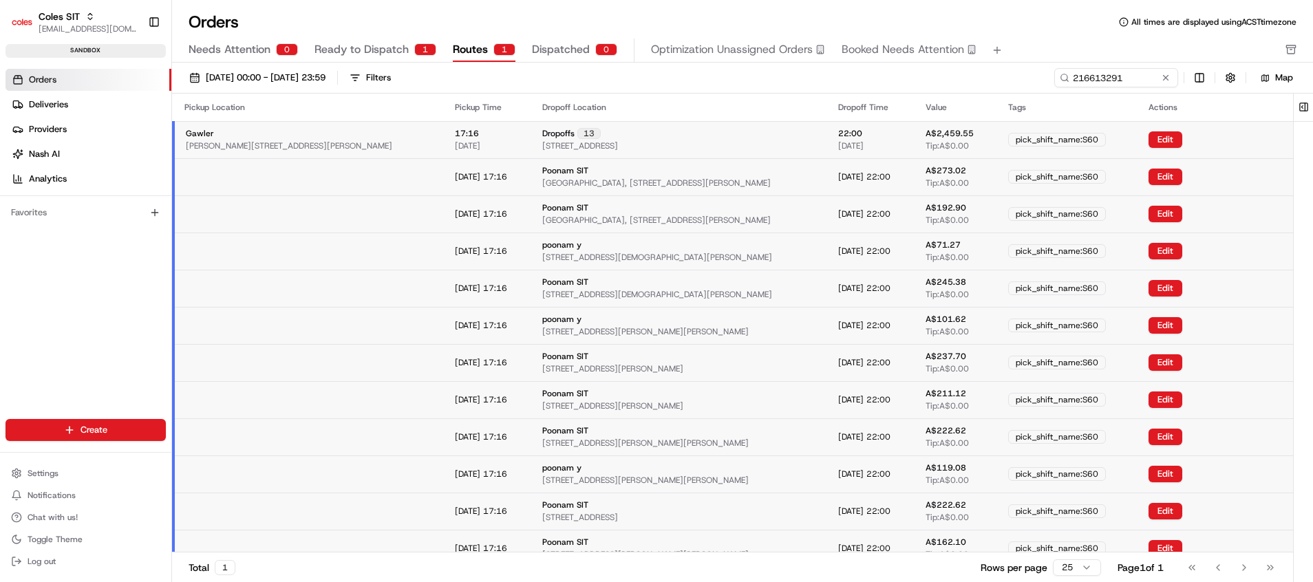
scroll to position [89, 0]
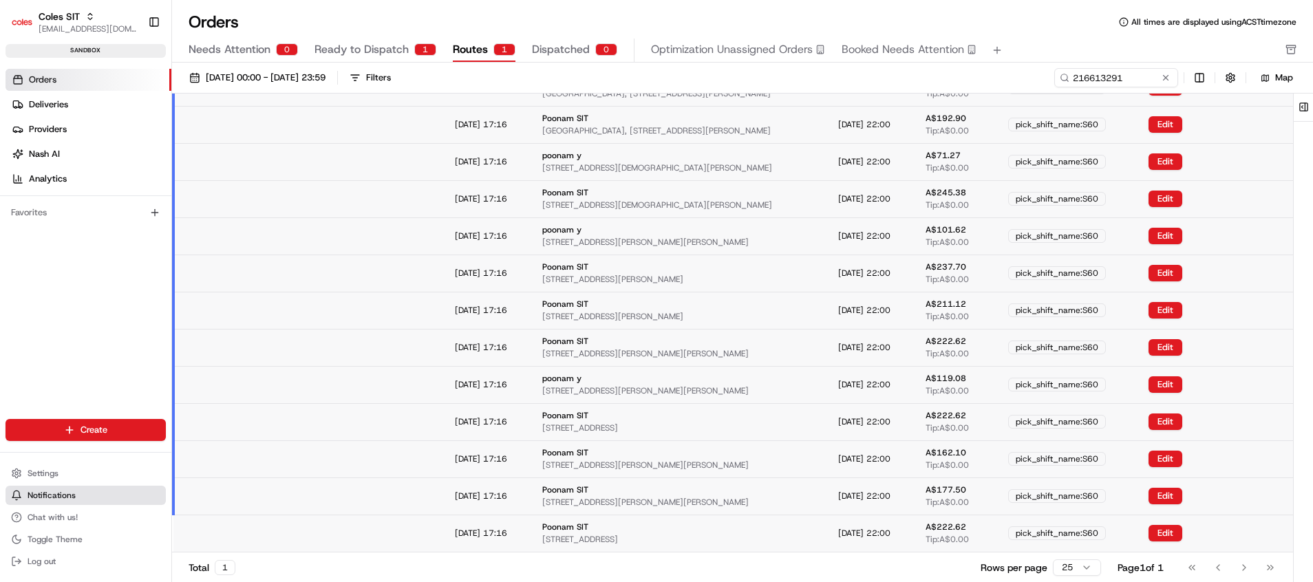
click at [67, 491] on span "Notifications" at bounding box center [52, 495] width 48 height 11
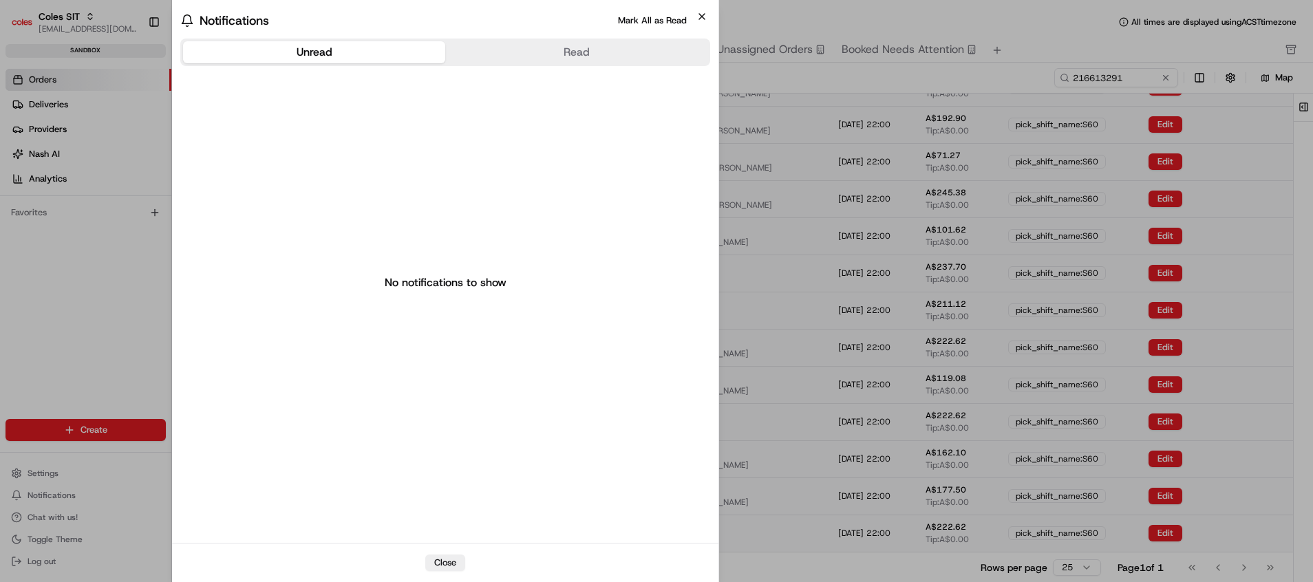
click at [703, 21] on icon "button" at bounding box center [701, 16] width 11 height 11
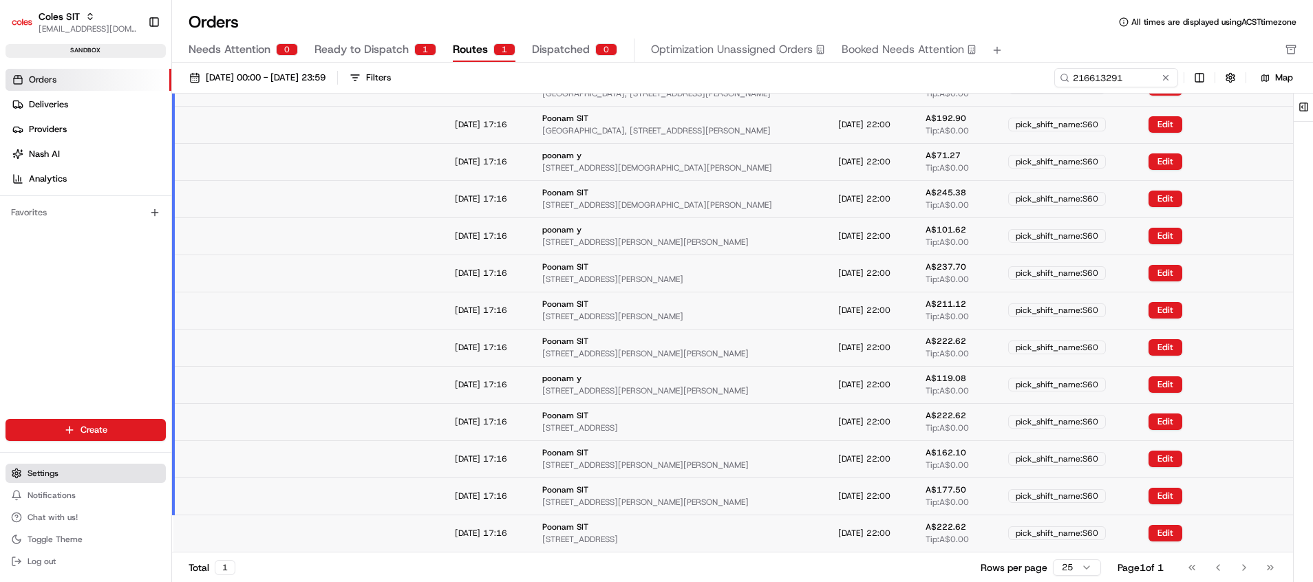
click at [26, 471] on button "Settings" at bounding box center [86, 473] width 160 height 19
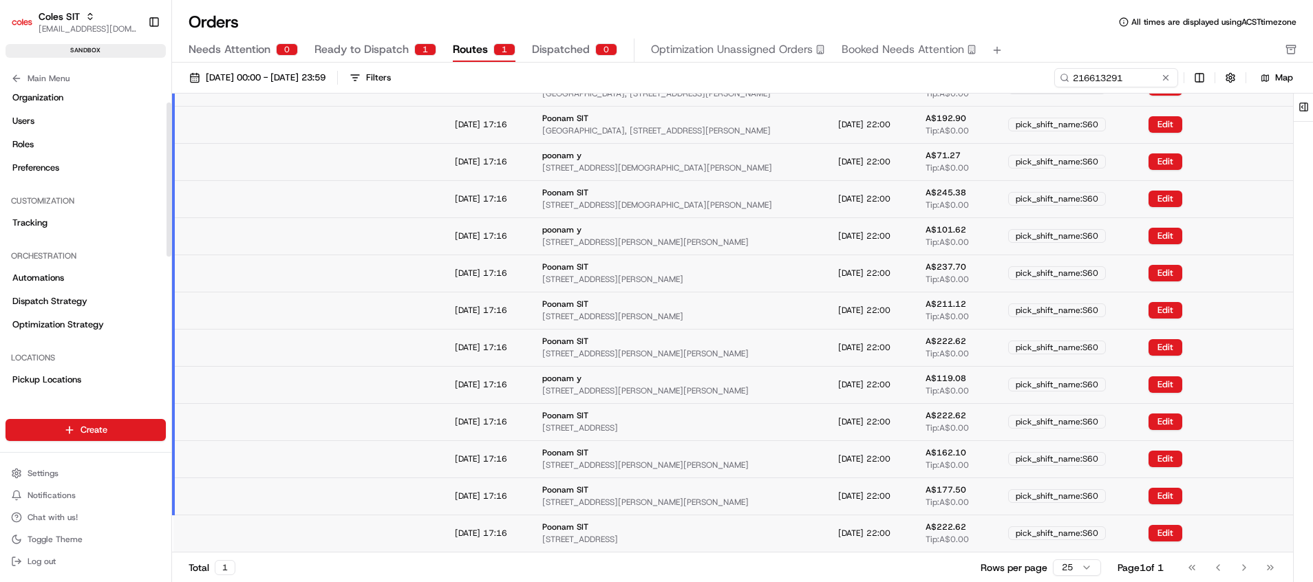
scroll to position [0, 0]
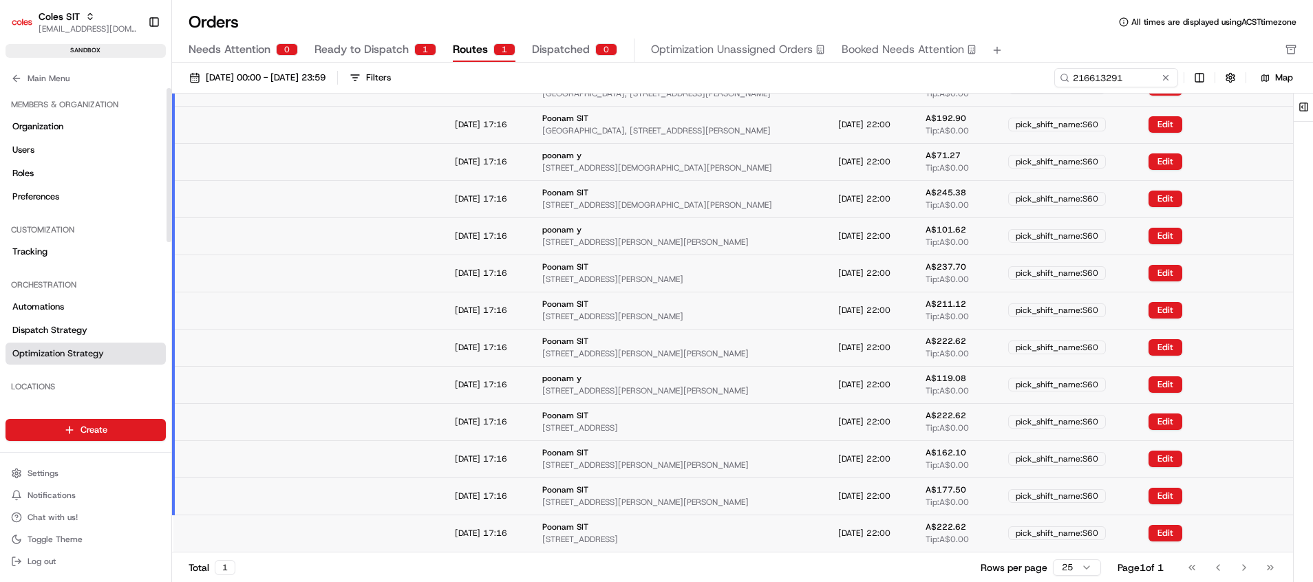
click at [105, 350] on link "Optimization Strategy" at bounding box center [86, 354] width 160 height 22
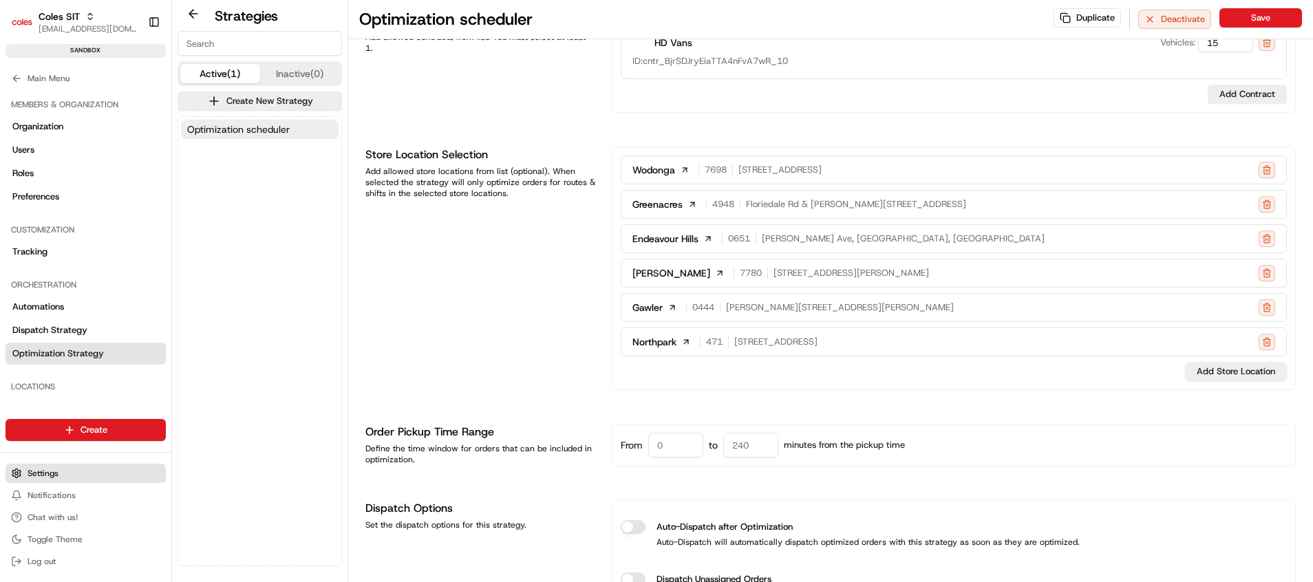
click at [58, 474] on span "Settings" at bounding box center [43, 473] width 31 height 11
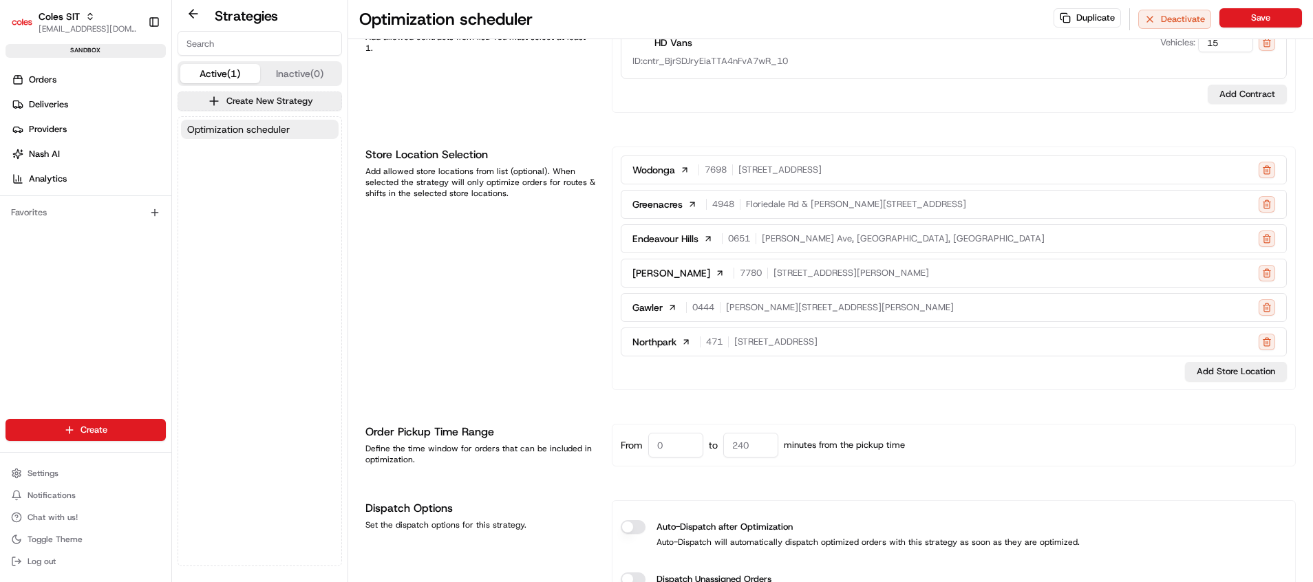
click at [59, 67] on div "Orders Deliveries Providers [PERSON_NAME] Analytics" at bounding box center [85, 129] width 171 height 132
click at [59, 74] on link "Orders" at bounding box center [89, 80] width 166 height 22
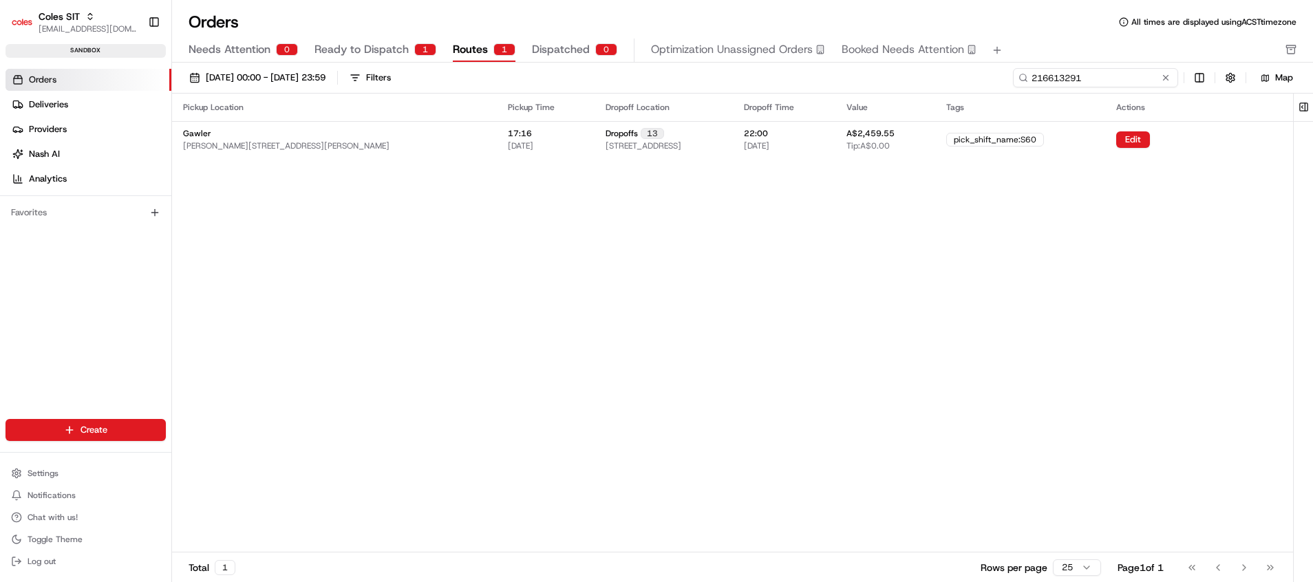
drag, startPoint x: 1133, startPoint y: 78, endPoint x: 944, endPoint y: 65, distance: 190.4
click at [944, 65] on div "[DATE] 00:00 - [DATE] 23:59 Filters 216613291 Map" at bounding box center [742, 78] width 1141 height 31
paste input "4292"
type input "216614292"
click at [486, 50] on button "Routes 1" at bounding box center [484, 50] width 63 height 23
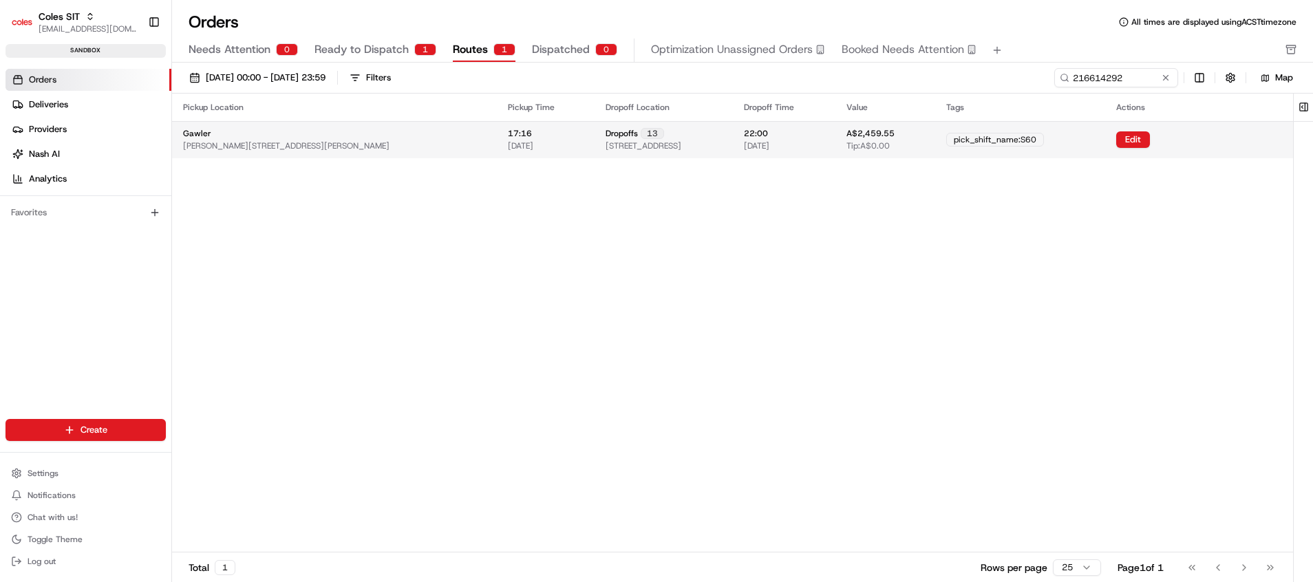
click at [769, 145] on span "[DATE]" at bounding box center [756, 145] width 25 height 11
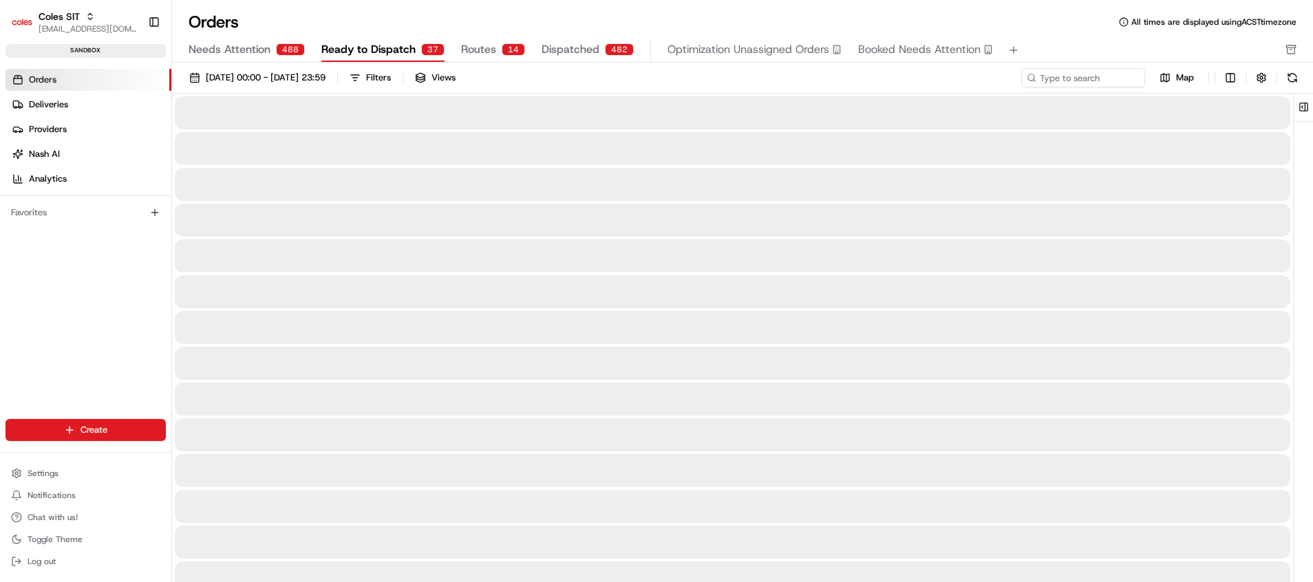
click at [377, 45] on span "Ready to Dispatch" at bounding box center [368, 49] width 94 height 17
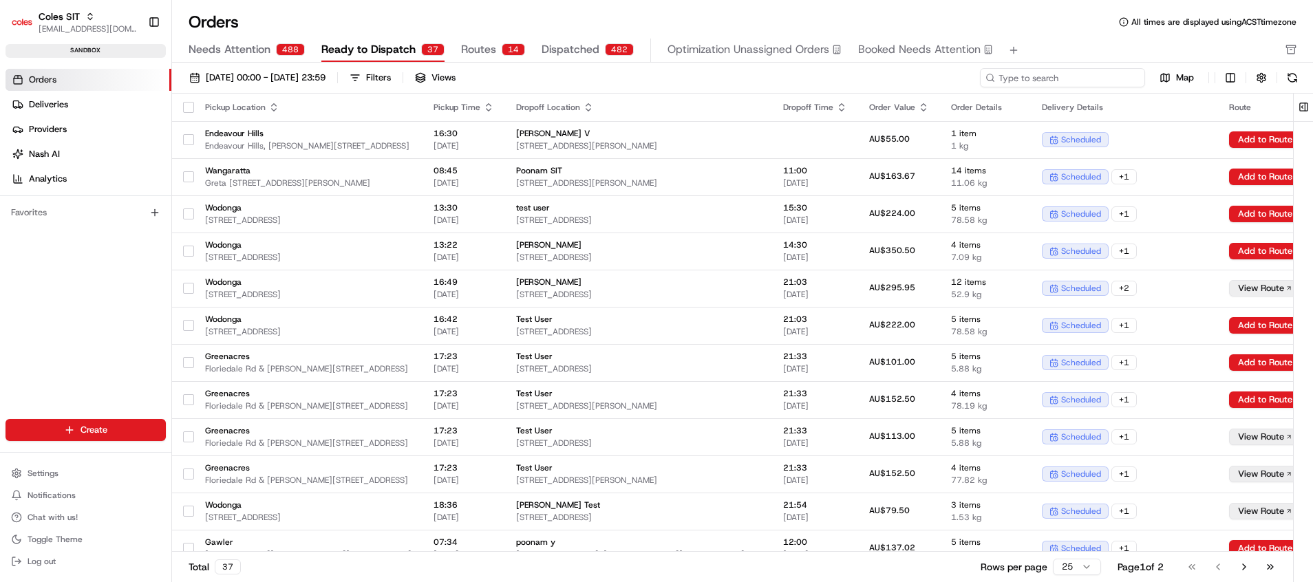
click at [1084, 82] on input at bounding box center [1062, 77] width 165 height 19
paste input "216614292"
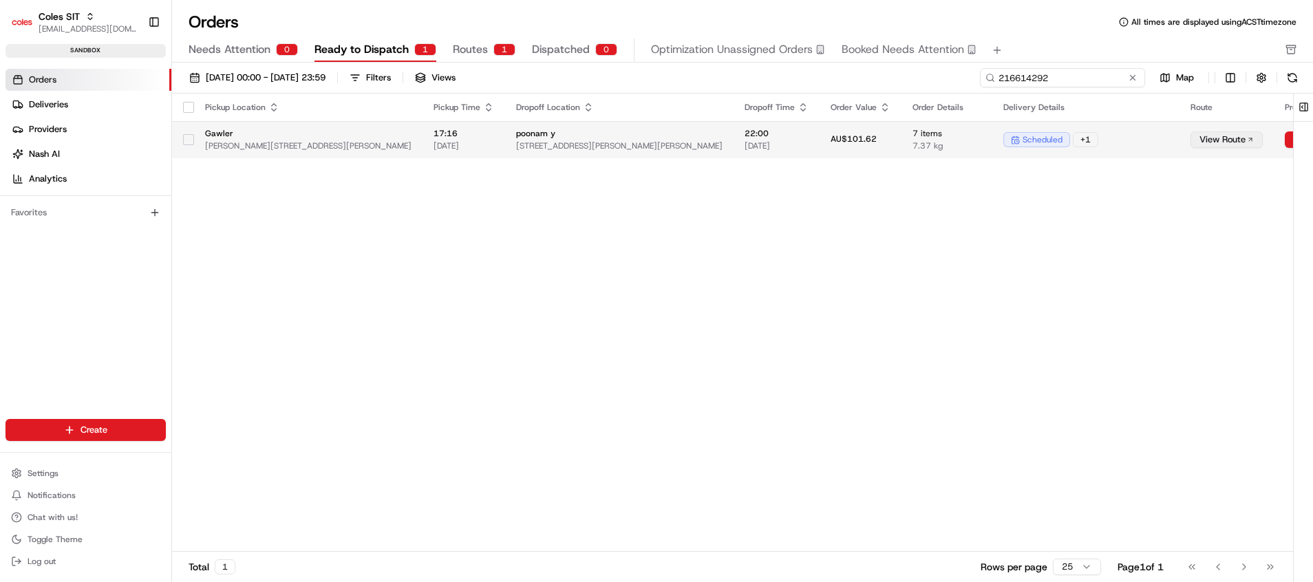
type input "216614292"
click at [1191, 140] on button "View Route" at bounding box center [1227, 139] width 72 height 17
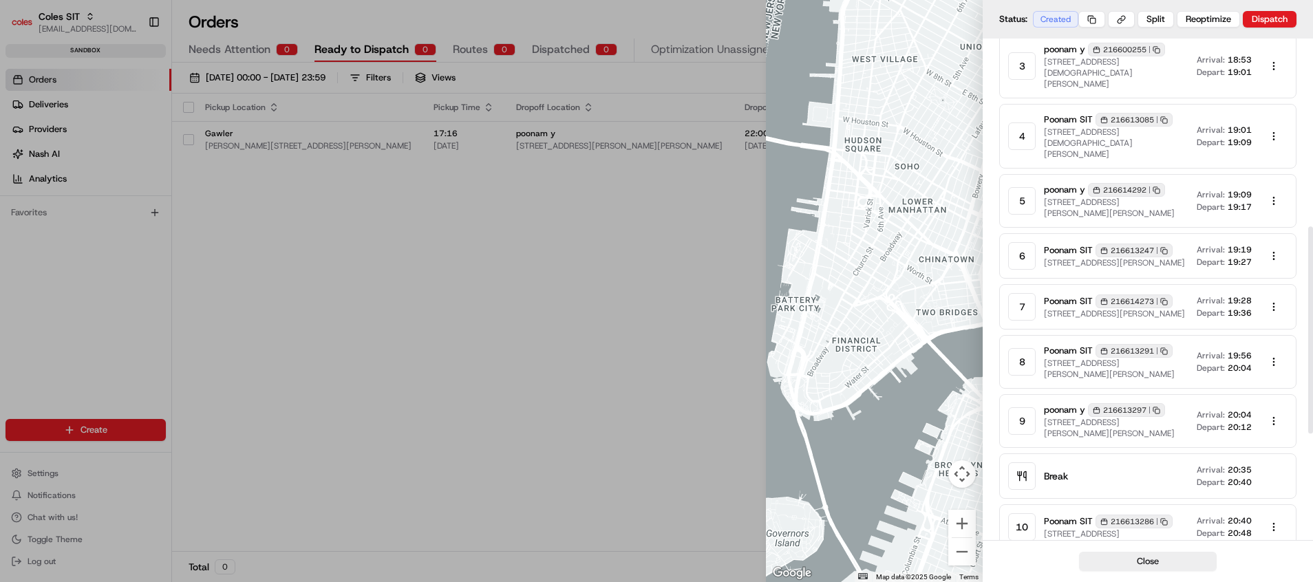
scroll to position [516, 0]
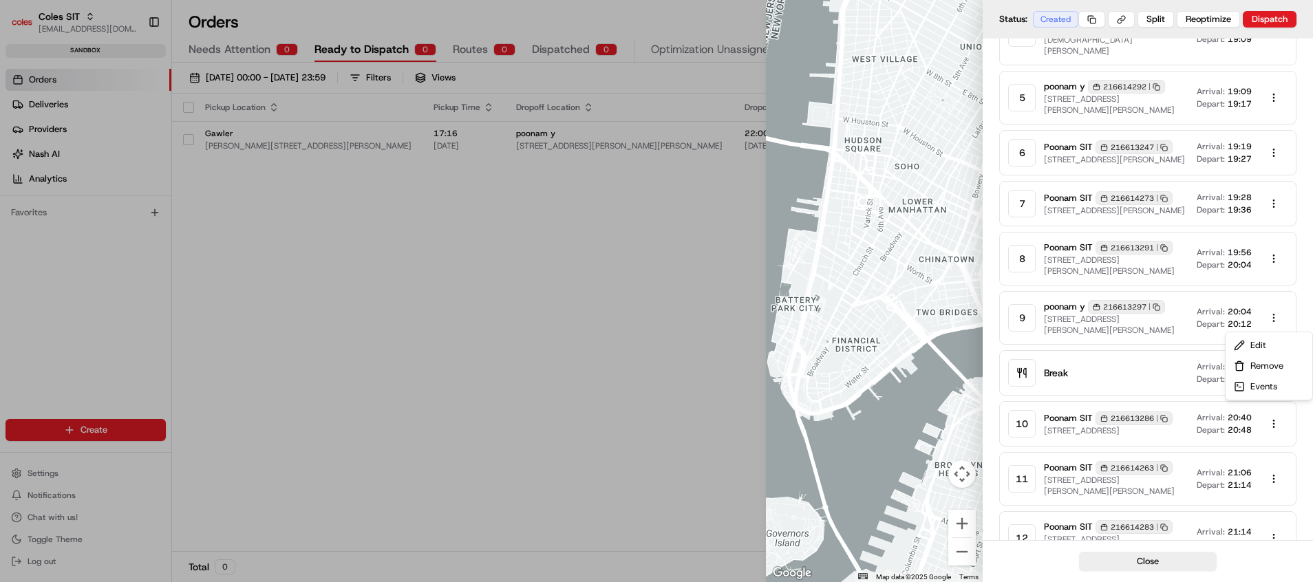
click at [1279, 319] on body "Coles SIT [EMAIL_ADDRESS][DOMAIN_NAME] Toggle Sidebar sandbox Orders Deliveries…" at bounding box center [656, 291] width 1313 height 582
click at [1262, 346] on div "Edit" at bounding box center [1268, 345] width 81 height 21
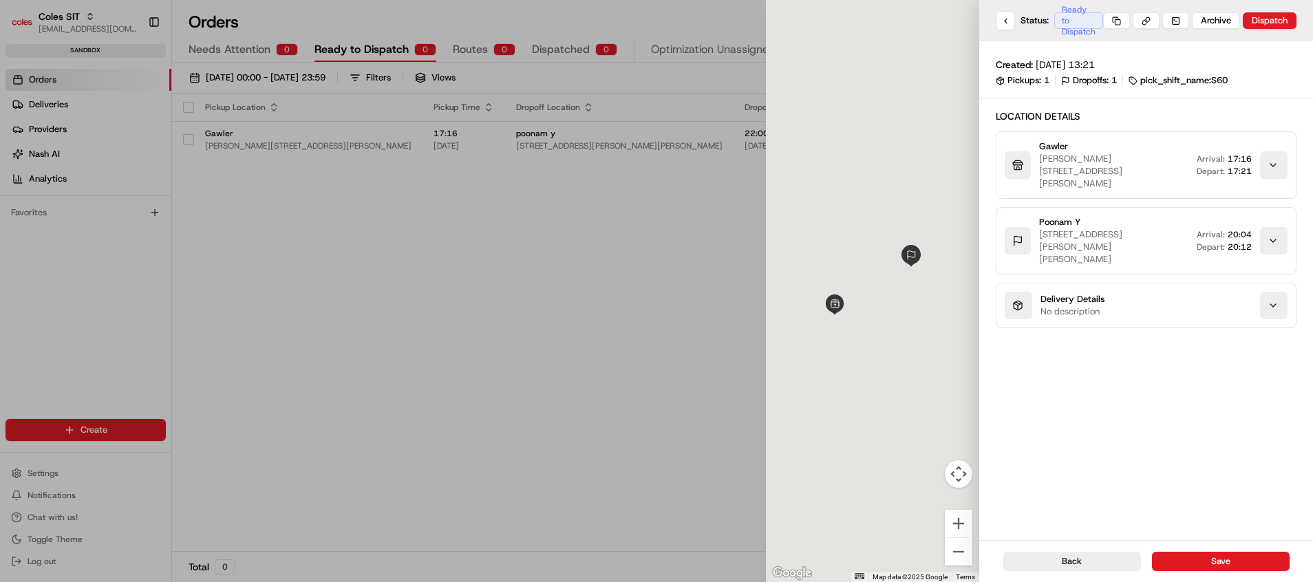
scroll to position [0, 0]
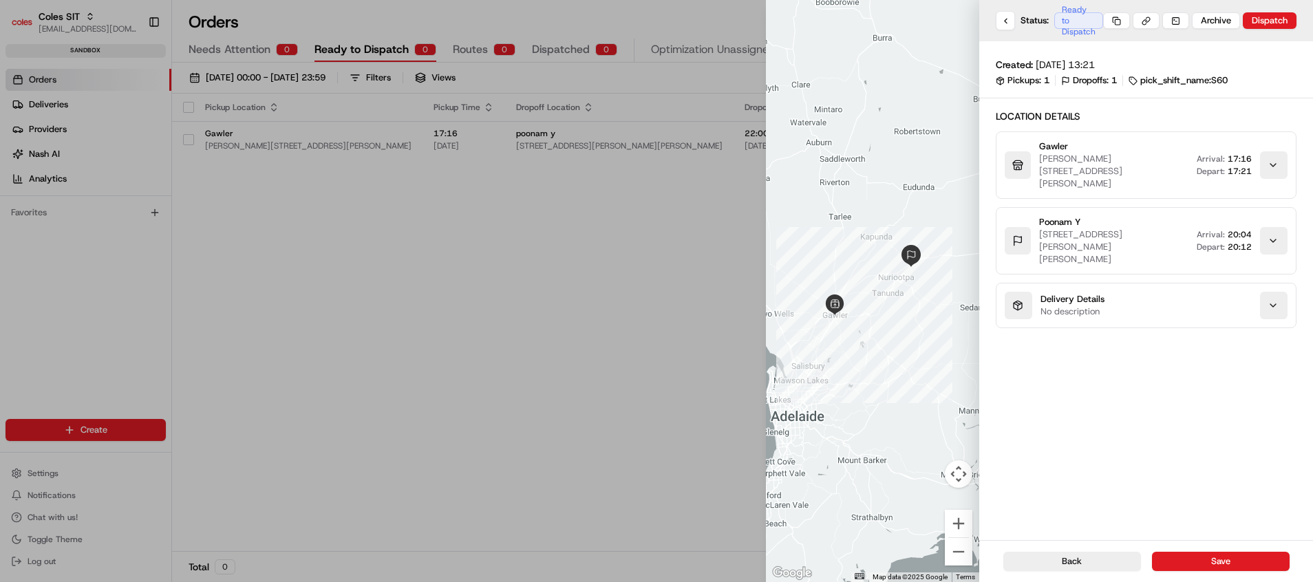
click at [1279, 227] on div "button" at bounding box center [1274, 241] width 28 height 28
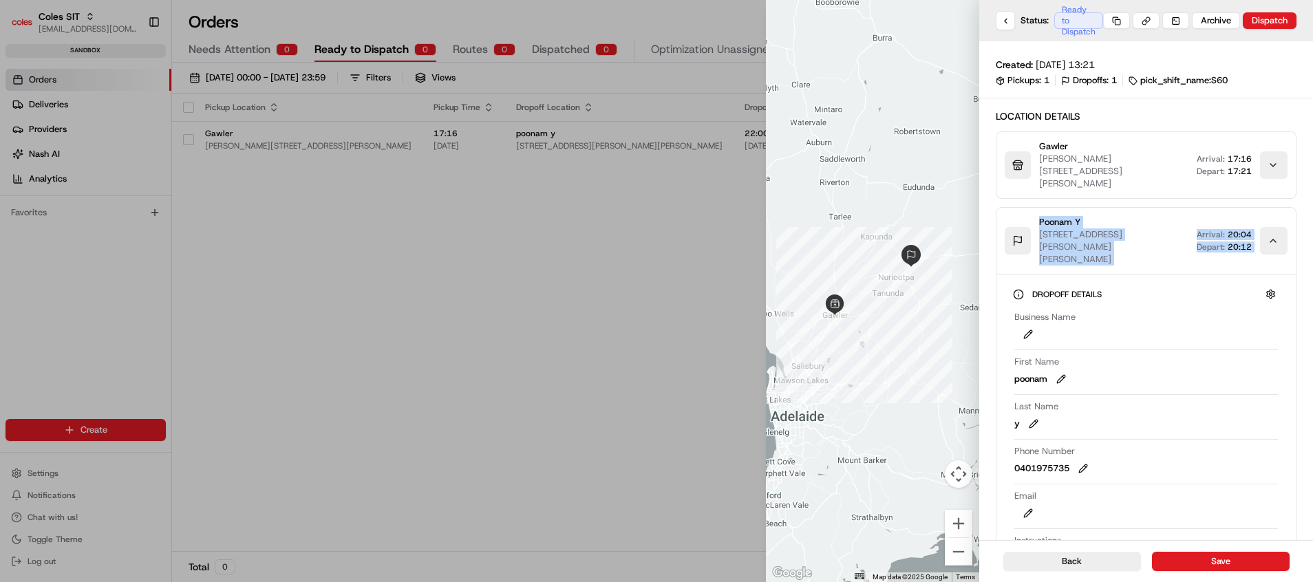
drag, startPoint x: 1034, startPoint y: 209, endPoint x: 1257, endPoint y: 239, distance: 225.7
click at [1257, 239] on button "poonam y [STREET_ADDRESS][PERSON_NAME][PERSON_NAME] Arrival: 20:04 Depart: 20:12" at bounding box center [1146, 241] width 299 height 66
click at [981, 192] on div "Created: [DATE] 13:21 Pickups: 1 Dropoffs: 1 pick_shift_name:S60 Location Detai…" at bounding box center [1146, 397] width 334 height 712
click at [958, 183] on div at bounding box center [872, 291] width 213 height 582
click at [1008, 22] on button at bounding box center [1005, 20] width 19 height 19
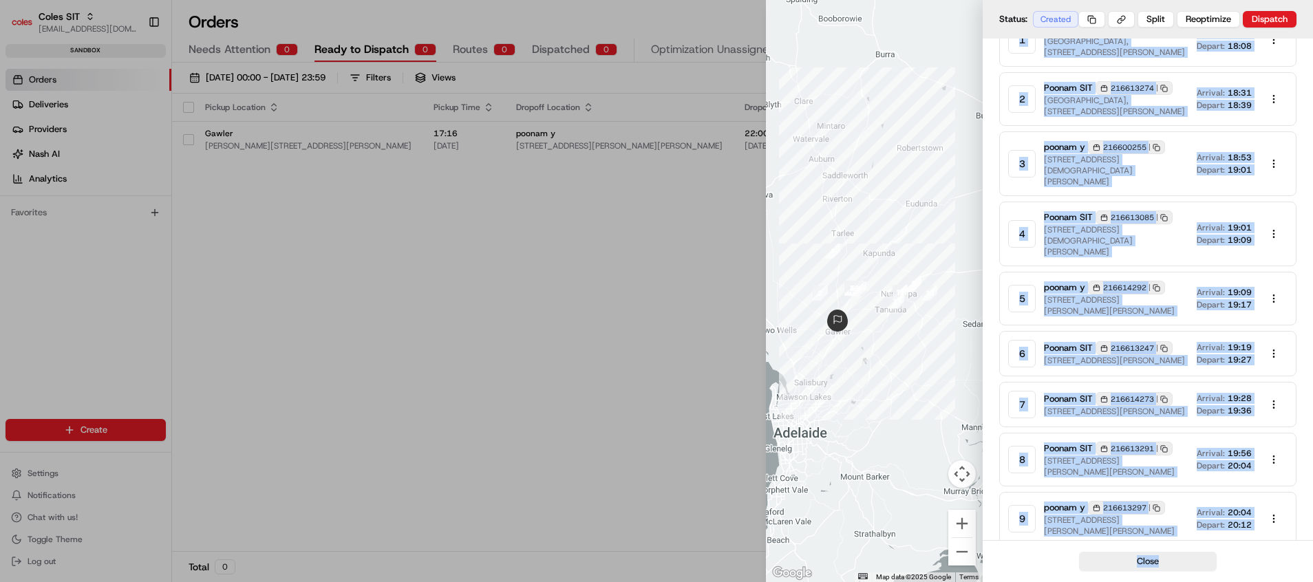
scroll to position [712, 0]
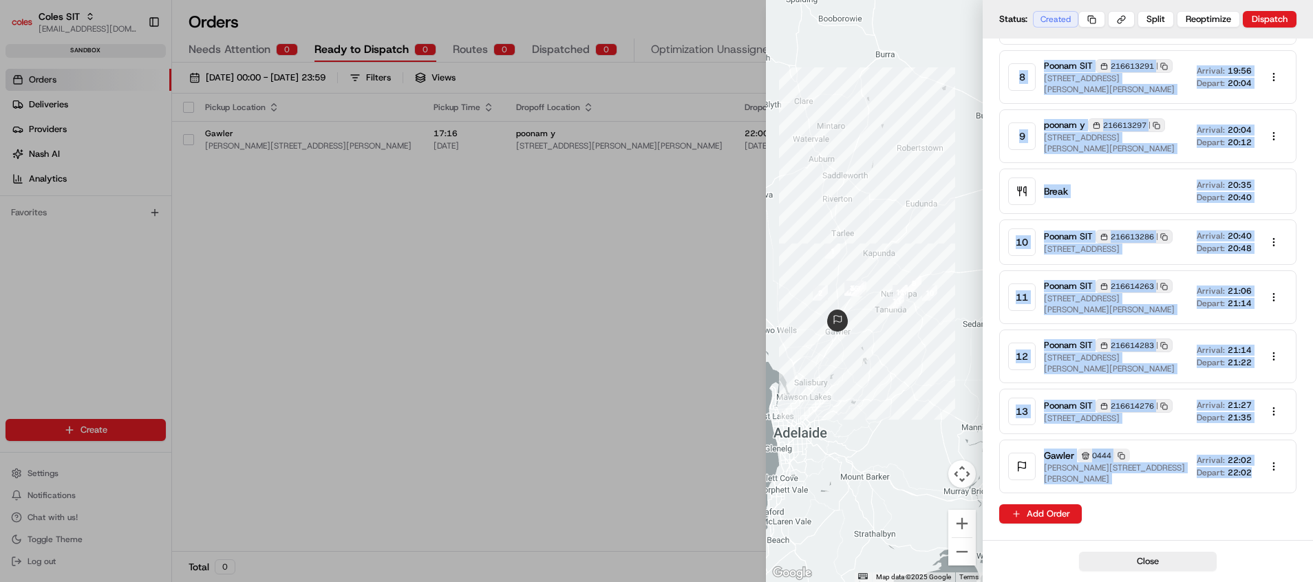
drag, startPoint x: 1011, startPoint y: 165, endPoint x: 1255, endPoint y: 517, distance: 428.2
copy div "Gawler 0444 Copy [STREET_ADDRESS][PERSON_NAME][PERSON_NAME] Arrival: 17:16 Depa…"
click at [692, 336] on div at bounding box center [656, 291] width 1313 height 582
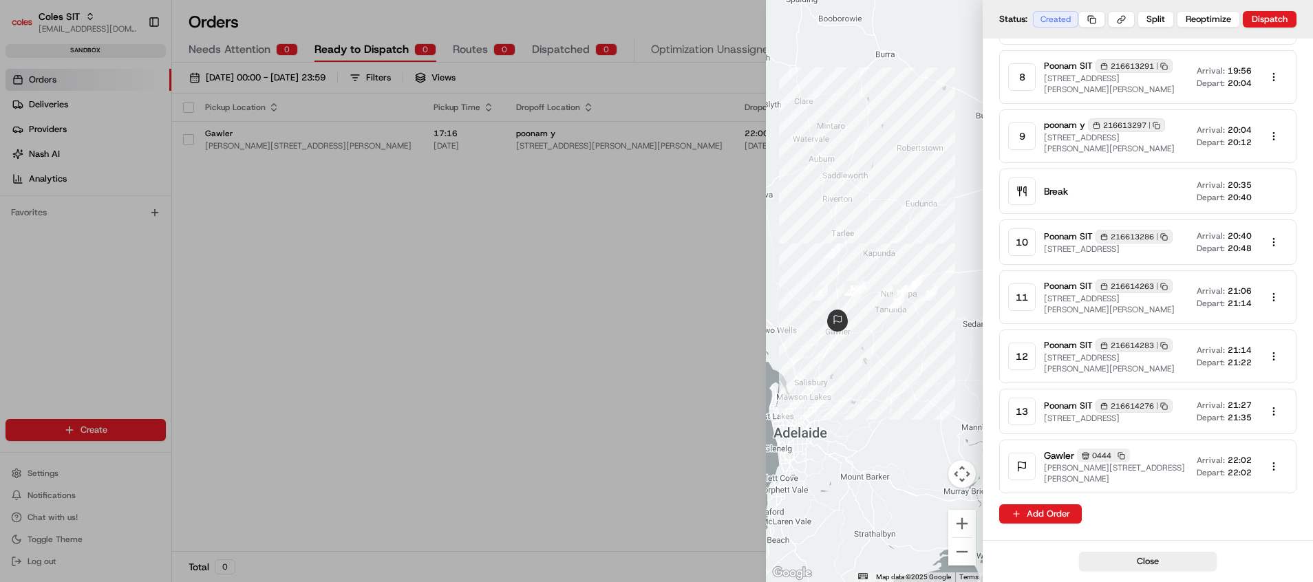
scroll to position [562, 0]
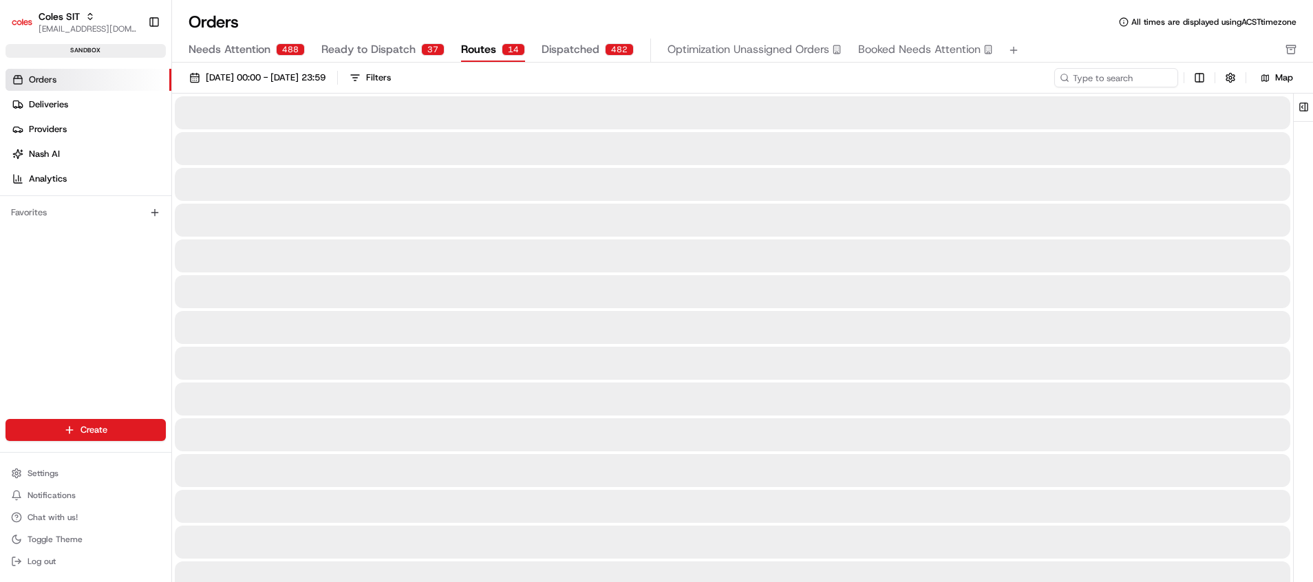
click at [482, 49] on span "Routes" at bounding box center [478, 49] width 35 height 17
click at [584, 50] on span "Dispatched" at bounding box center [571, 49] width 58 height 17
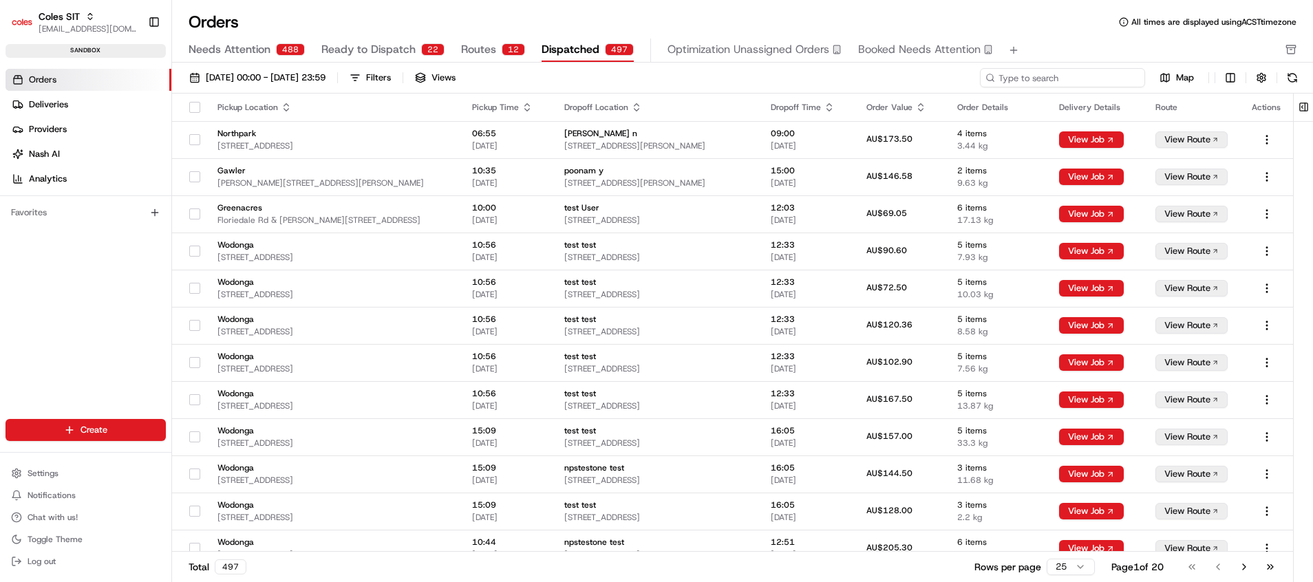
click at [1059, 83] on input at bounding box center [1062, 77] width 165 height 19
paste input "216614292"
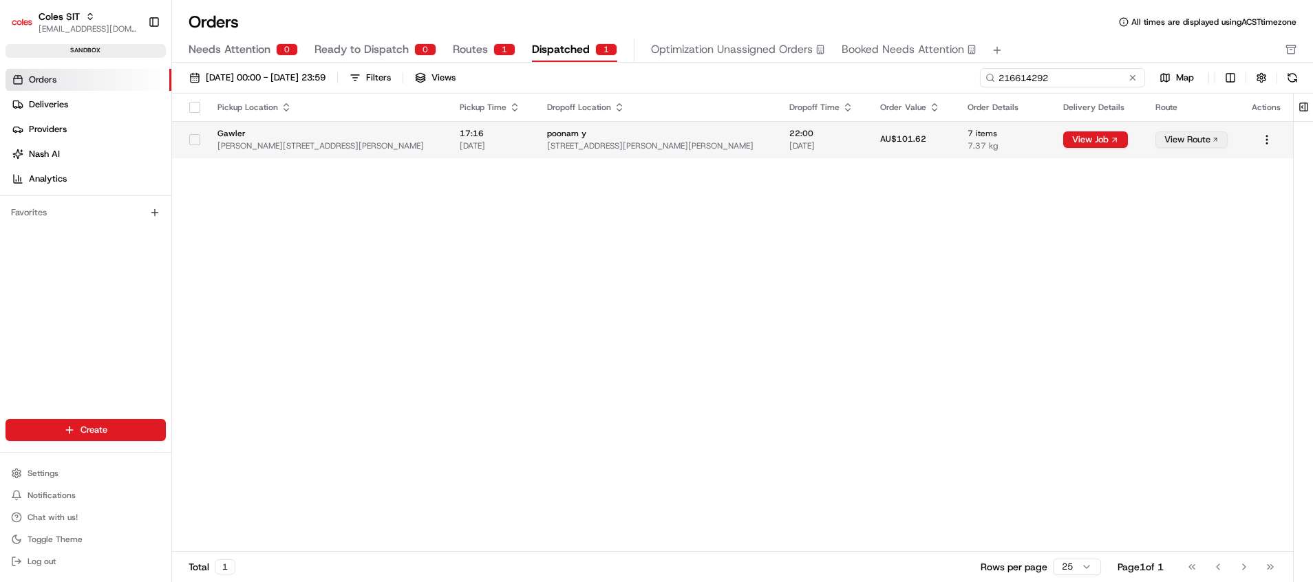
type input "216614292"
click at [1186, 137] on button "View Route" at bounding box center [1191, 139] width 72 height 17
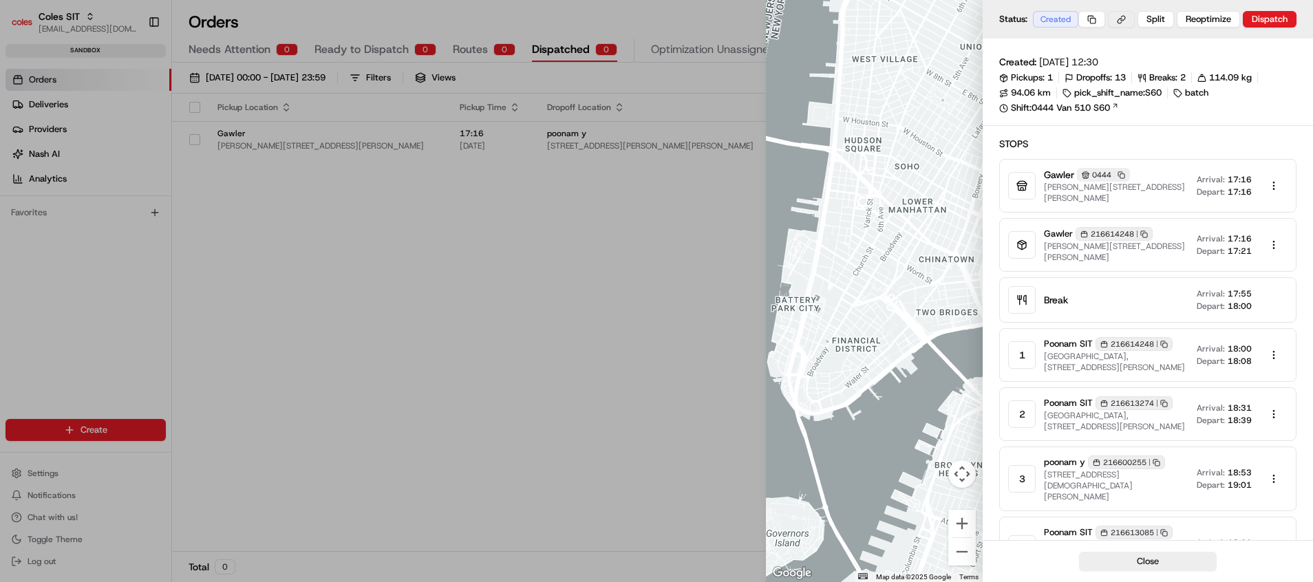
click at [1119, 16] on button at bounding box center [1121, 19] width 27 height 17
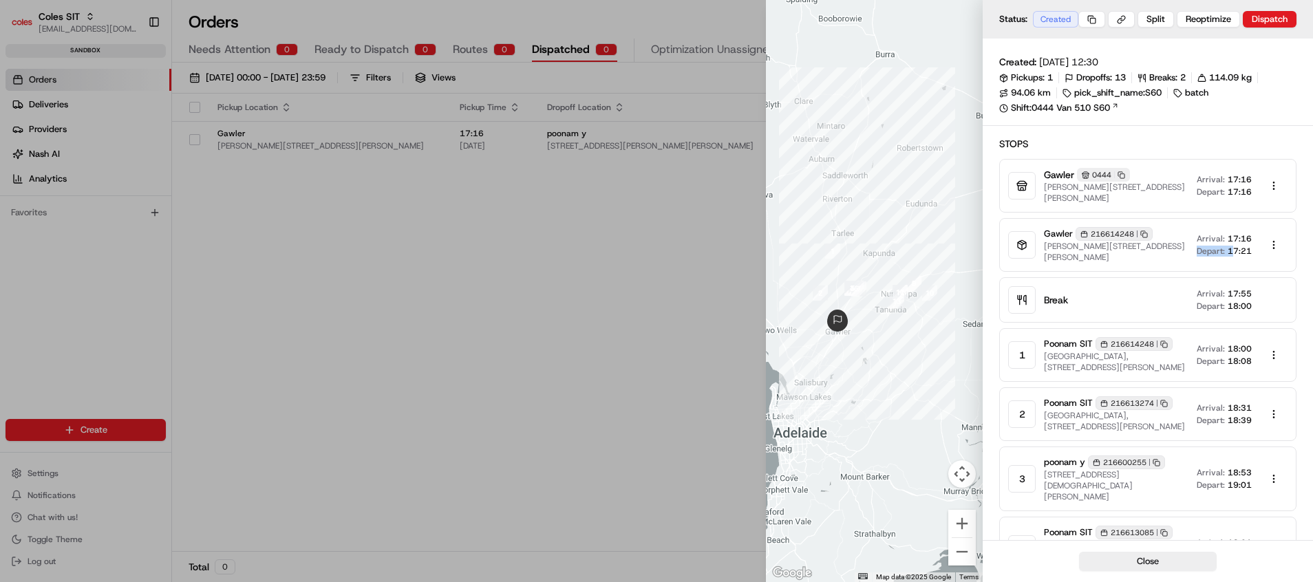
drag, startPoint x: 1198, startPoint y: 252, endPoint x: 1233, endPoint y: 252, distance: 34.4
click at [1233, 252] on div "Depart: 17:21" at bounding box center [1224, 251] width 55 height 11
drag, startPoint x: 1233, startPoint y: 252, endPoint x: 1222, endPoint y: 265, distance: 17.1
click at [1222, 265] on div "Gawler 216614248 Copy 216614248 [PERSON_NAME][STREET_ADDRESS][PERSON_NAME] Arri…" at bounding box center [1147, 245] width 297 height 54
click at [1208, 261] on div "Gawler 216614248 Copy 216614248 [PERSON_NAME][STREET_ADDRESS][PERSON_NAME] Arri…" at bounding box center [1166, 245] width 244 height 36
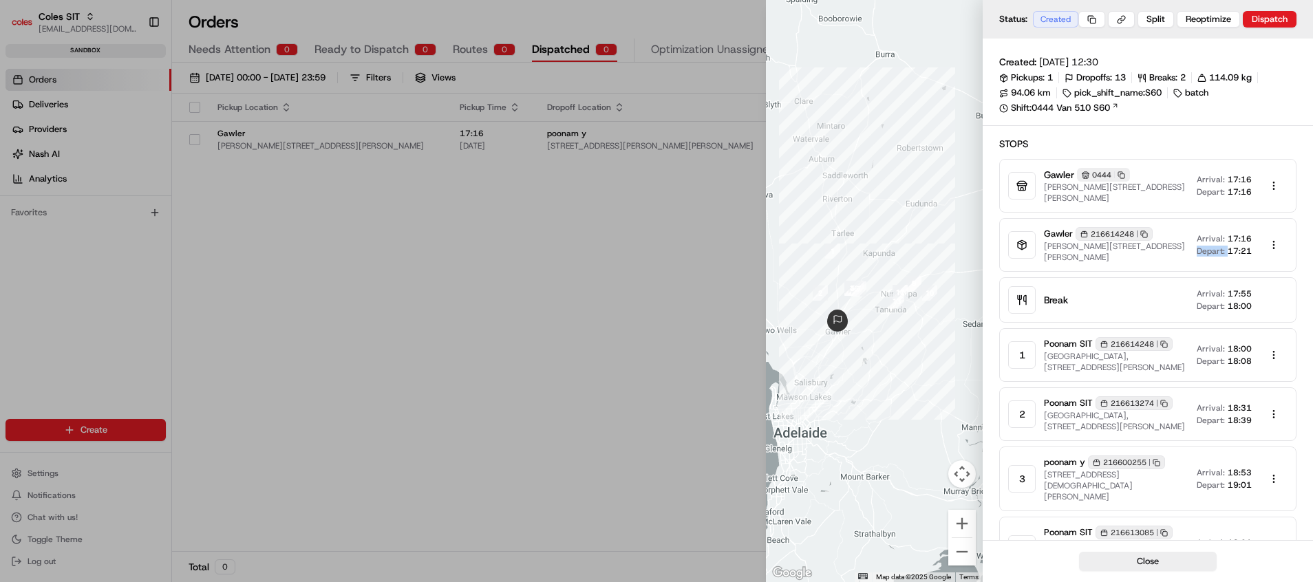
drag, startPoint x: 1196, startPoint y: 248, endPoint x: 1227, endPoint y: 248, distance: 31.0
click at [1227, 248] on div "Gawler 216614248 Copy 216614248 [PERSON_NAME][STREET_ADDRESS][PERSON_NAME] Arri…" at bounding box center [1166, 245] width 244 height 36
drag, startPoint x: 1227, startPoint y: 248, endPoint x: 1226, endPoint y: 267, distance: 18.6
click at [1226, 267] on div "Gawler 216614248 Copy 216614248 [PERSON_NAME][STREET_ADDRESS][PERSON_NAME] Arri…" at bounding box center [1147, 245] width 297 height 54
click at [1200, 259] on div "Gawler 216614248 Copy 216614248 [PERSON_NAME][STREET_ADDRESS][PERSON_NAME] Arri…" at bounding box center [1166, 245] width 244 height 36
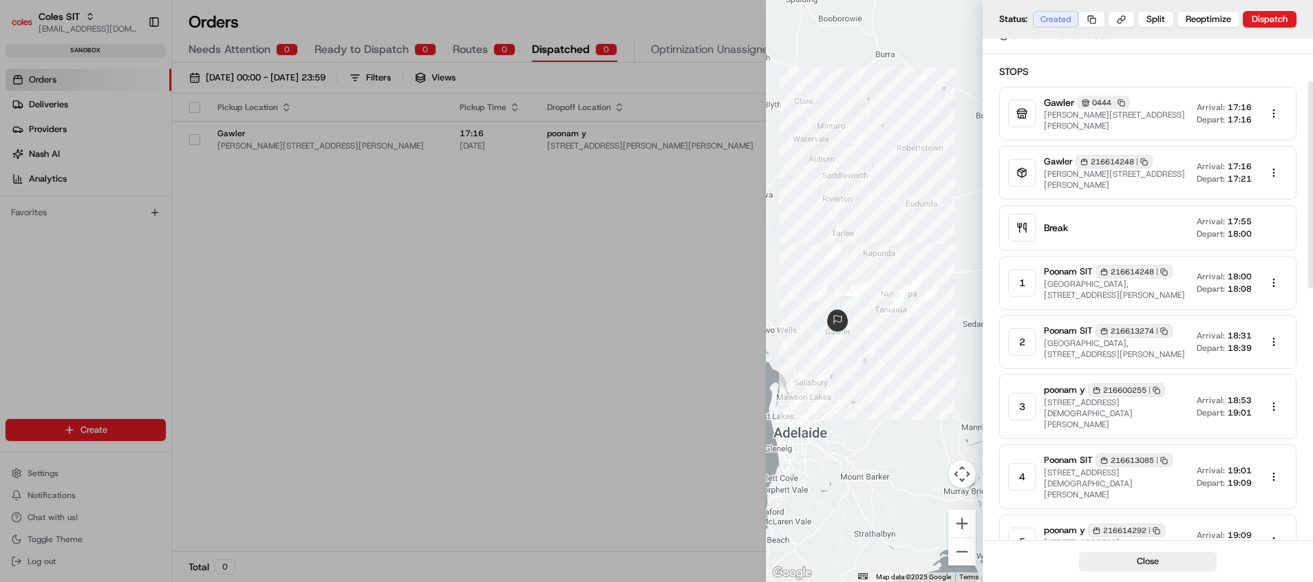
scroll to position [103, 0]
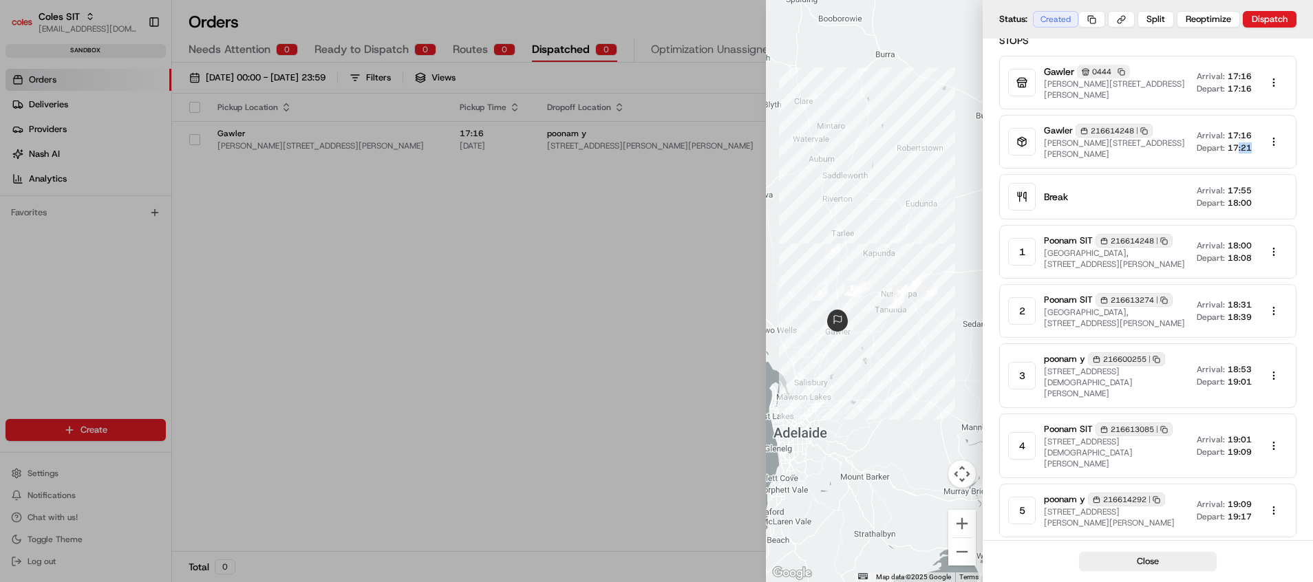
drag, startPoint x: 1238, startPoint y: 147, endPoint x: 1253, endPoint y: 147, distance: 15.1
click at [1253, 147] on div "Arrival: 17:16 Depart: 17:21" at bounding box center [1242, 142] width 91 height 28
drag, startPoint x: 1253, startPoint y: 147, endPoint x: 1262, endPoint y: 192, distance: 45.6
click at [1262, 192] on div "Break Arrival: 17:55 Depart: 18:00" at bounding box center [1166, 196] width 244 height 23
drag, startPoint x: 1206, startPoint y: 151, endPoint x: 1259, endPoint y: 153, distance: 53.0
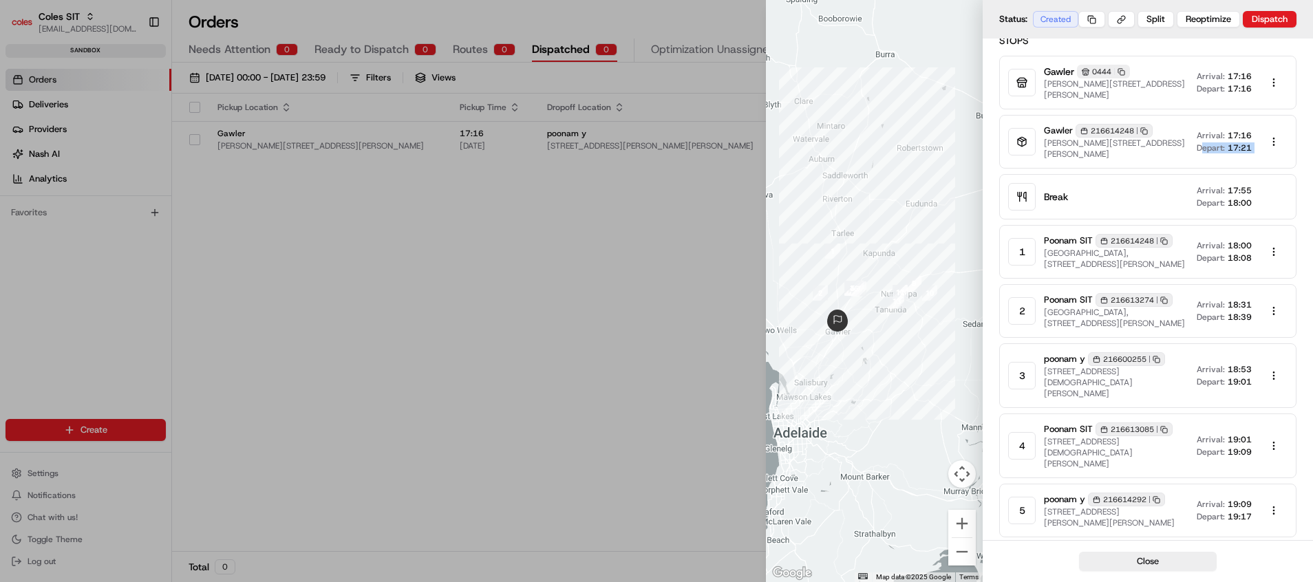
click at [1259, 153] on div "Arrival: 17:16 Depart: 17:21" at bounding box center [1242, 142] width 91 height 28
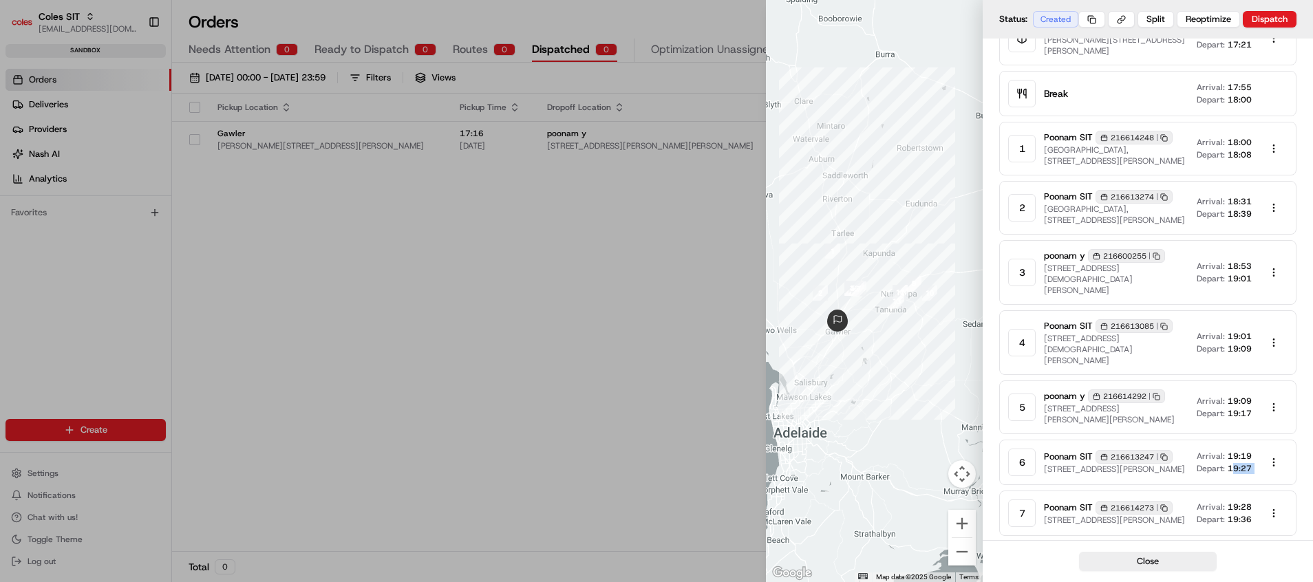
drag, startPoint x: 1234, startPoint y: 453, endPoint x: 1256, endPoint y: 452, distance: 22.0
click at [1256, 452] on div "Arrival: 19:19 Depart: 19:27" at bounding box center [1242, 463] width 91 height 28
drag, startPoint x: 1256, startPoint y: 452, endPoint x: 1239, endPoint y: 390, distance: 64.1
click at [1239, 396] on span "19:09" at bounding box center [1240, 401] width 24 height 11
drag, startPoint x: 1228, startPoint y: 390, endPoint x: 1256, endPoint y: 399, distance: 29.6
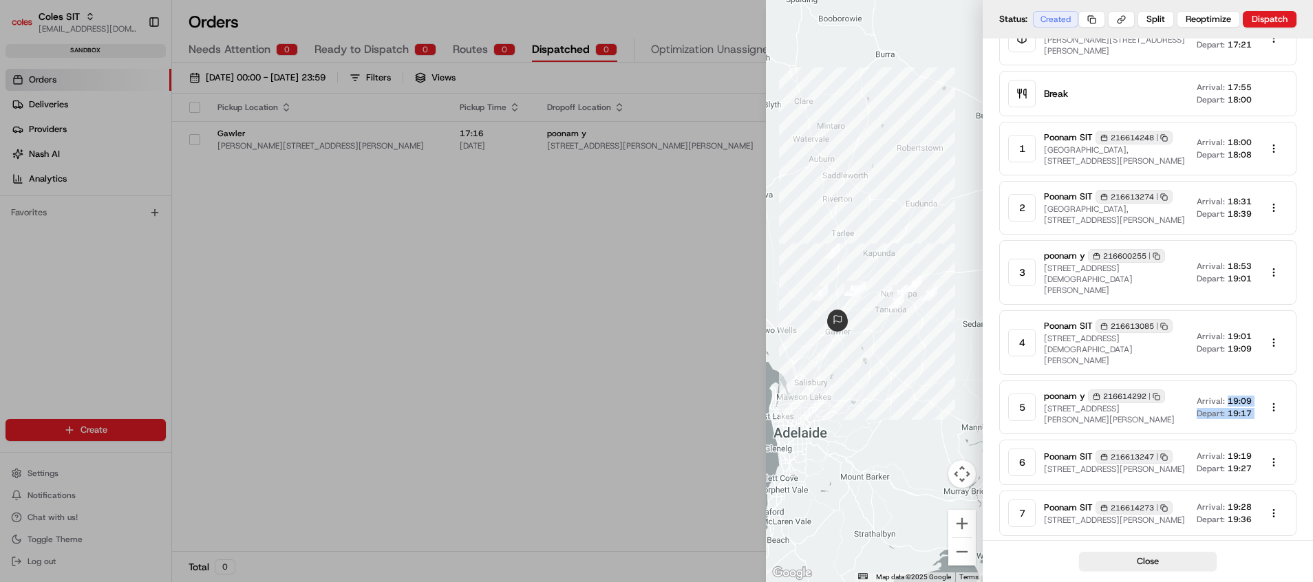
click at [1256, 399] on div "Arrival: 19:09 Depart: 19:17" at bounding box center [1242, 408] width 91 height 28
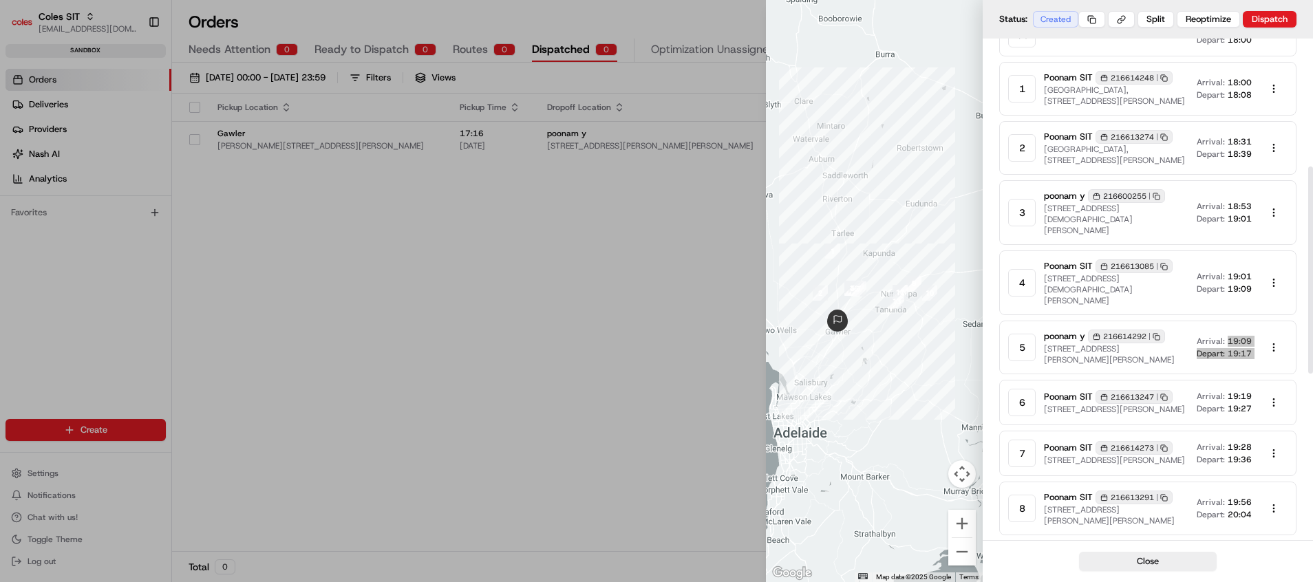
scroll to position [310, 0]
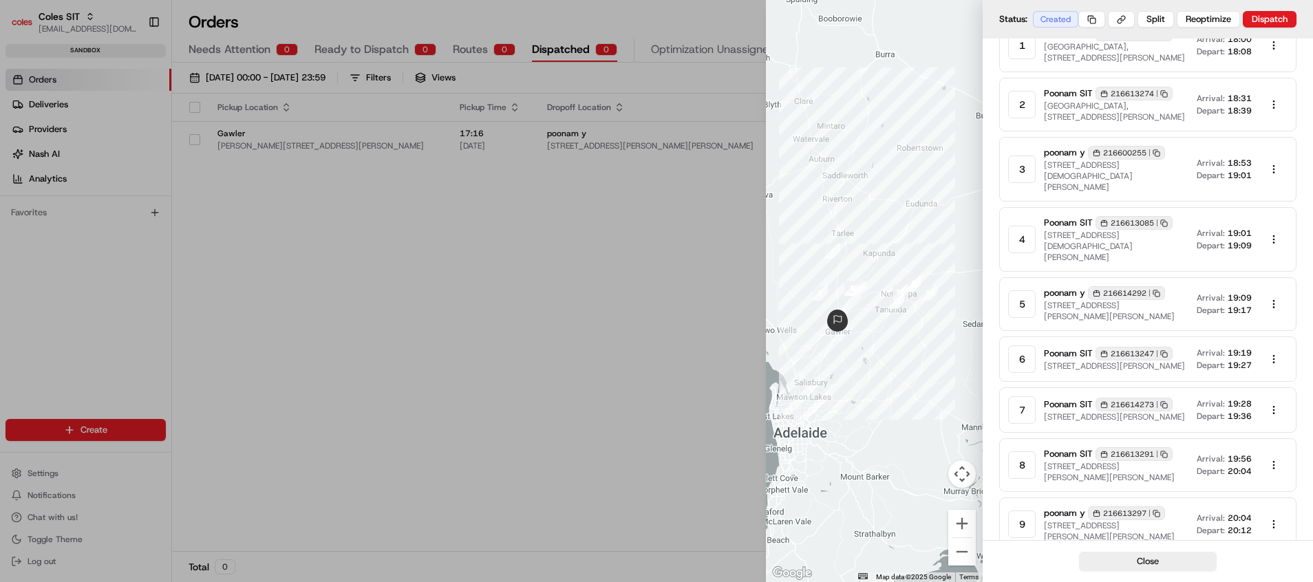
click at [1259, 347] on div "Arrival: 19:19 Depart: 19:27" at bounding box center [1242, 359] width 91 height 28
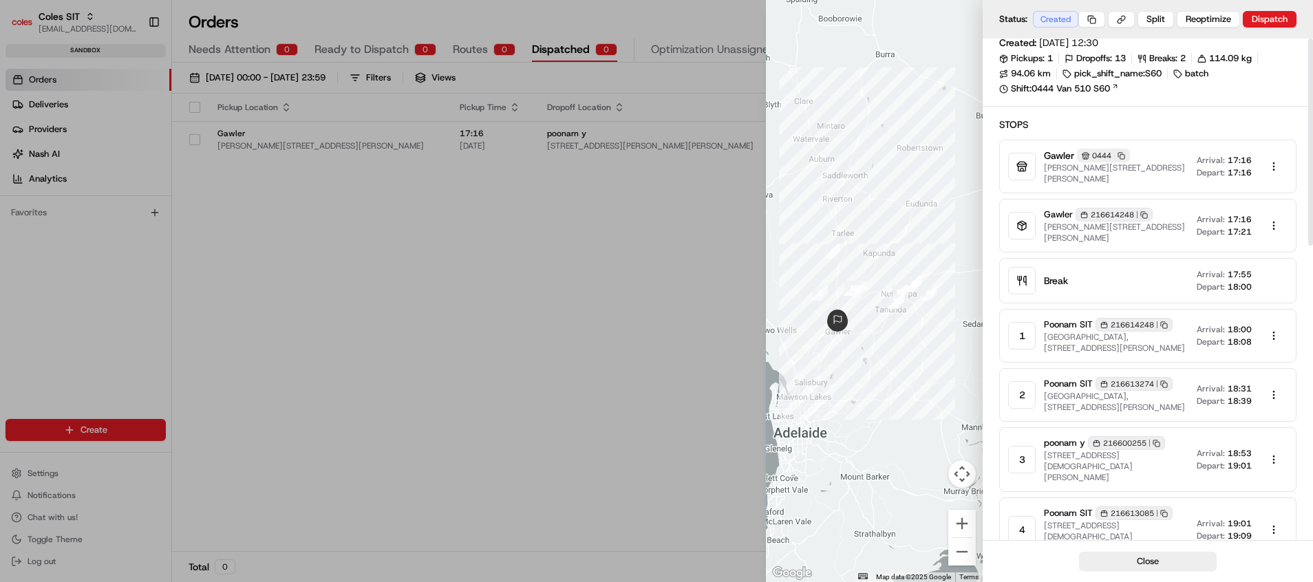
scroll to position [0, 0]
